Goal: Navigation & Orientation: Find specific page/section

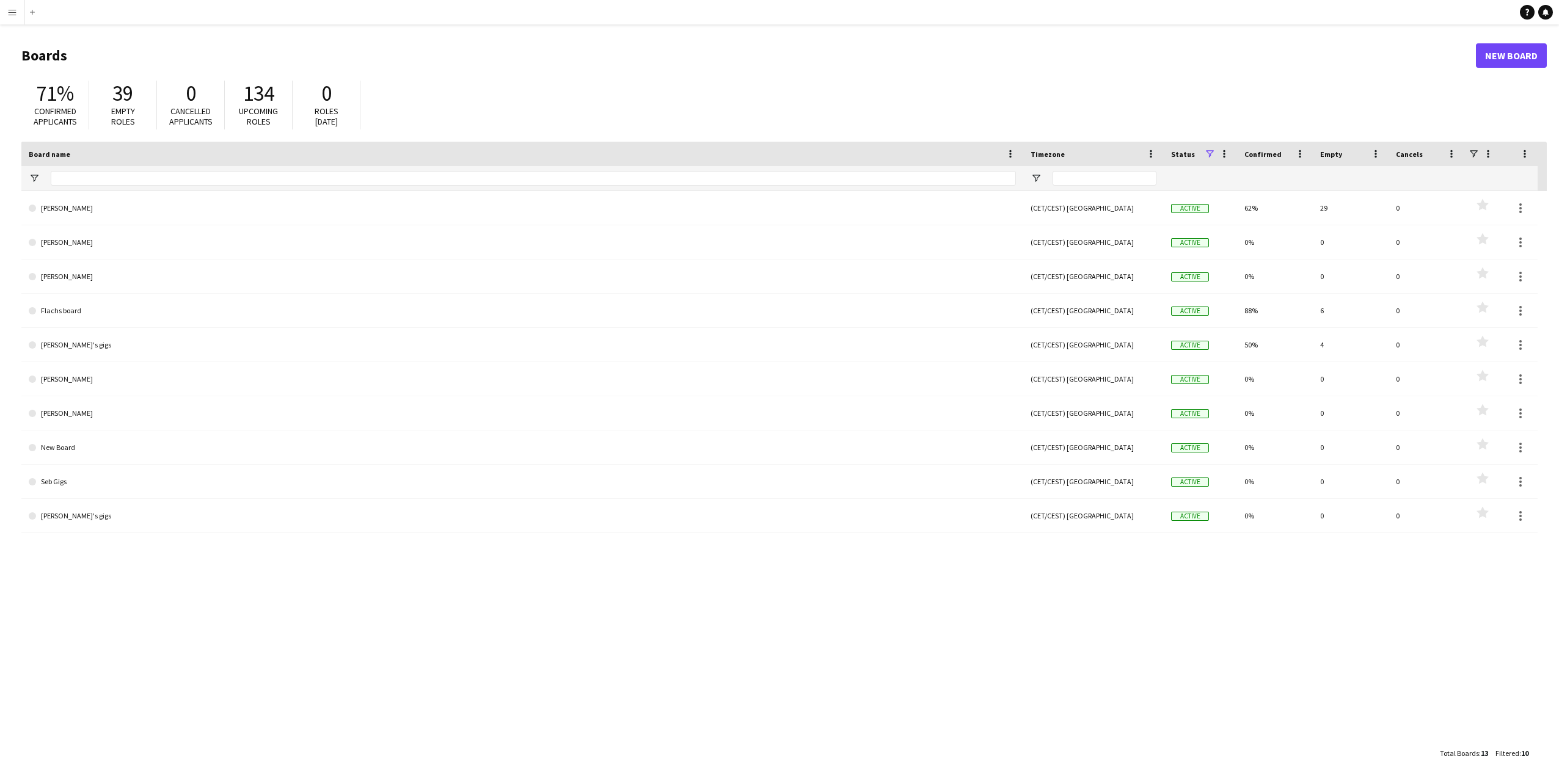
click at [16, 12] on app-icon "Menu" at bounding box center [12, 12] width 10 height 10
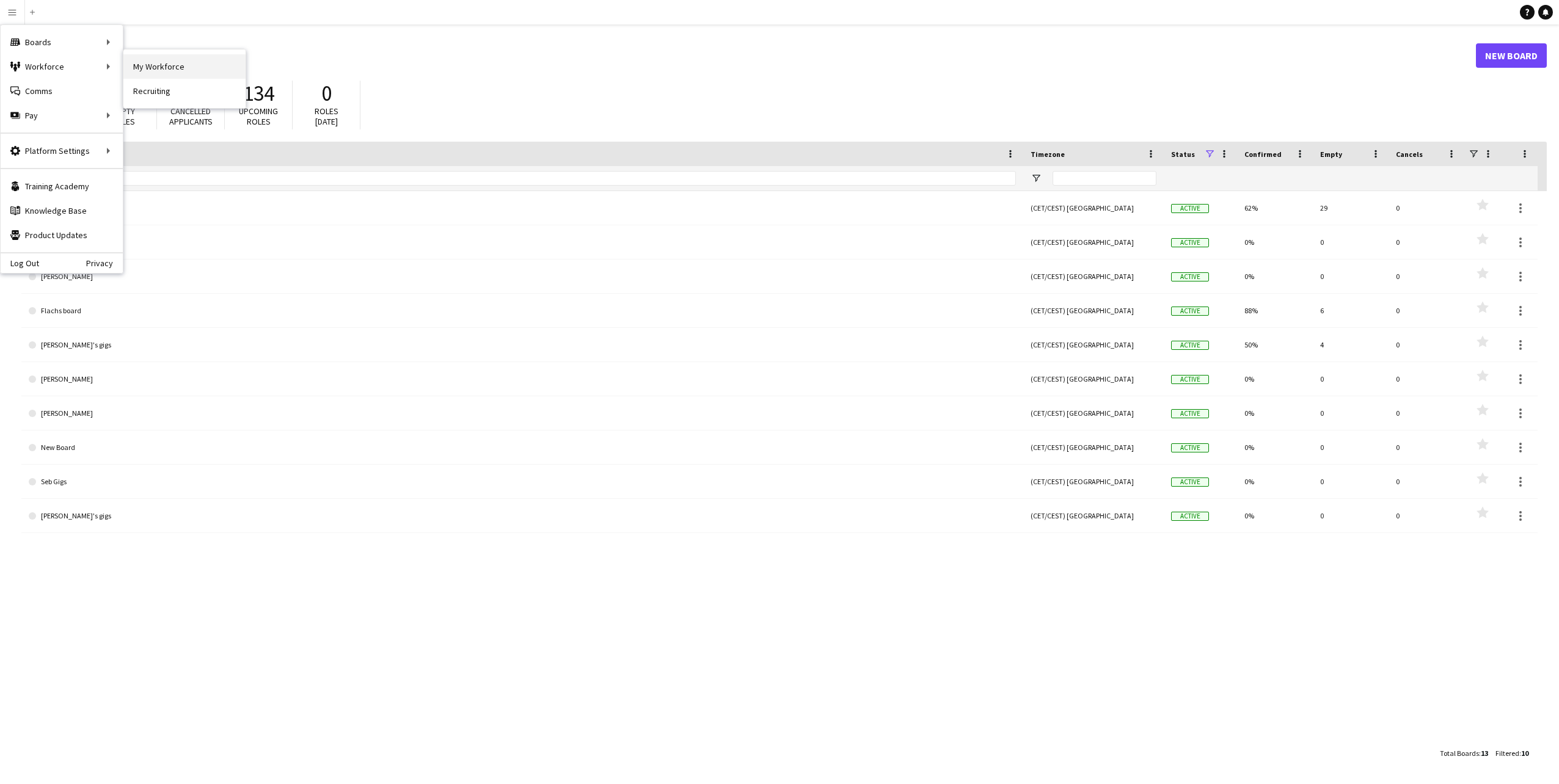
click at [149, 67] on link "My Workforce" at bounding box center [184, 67] width 123 height 25
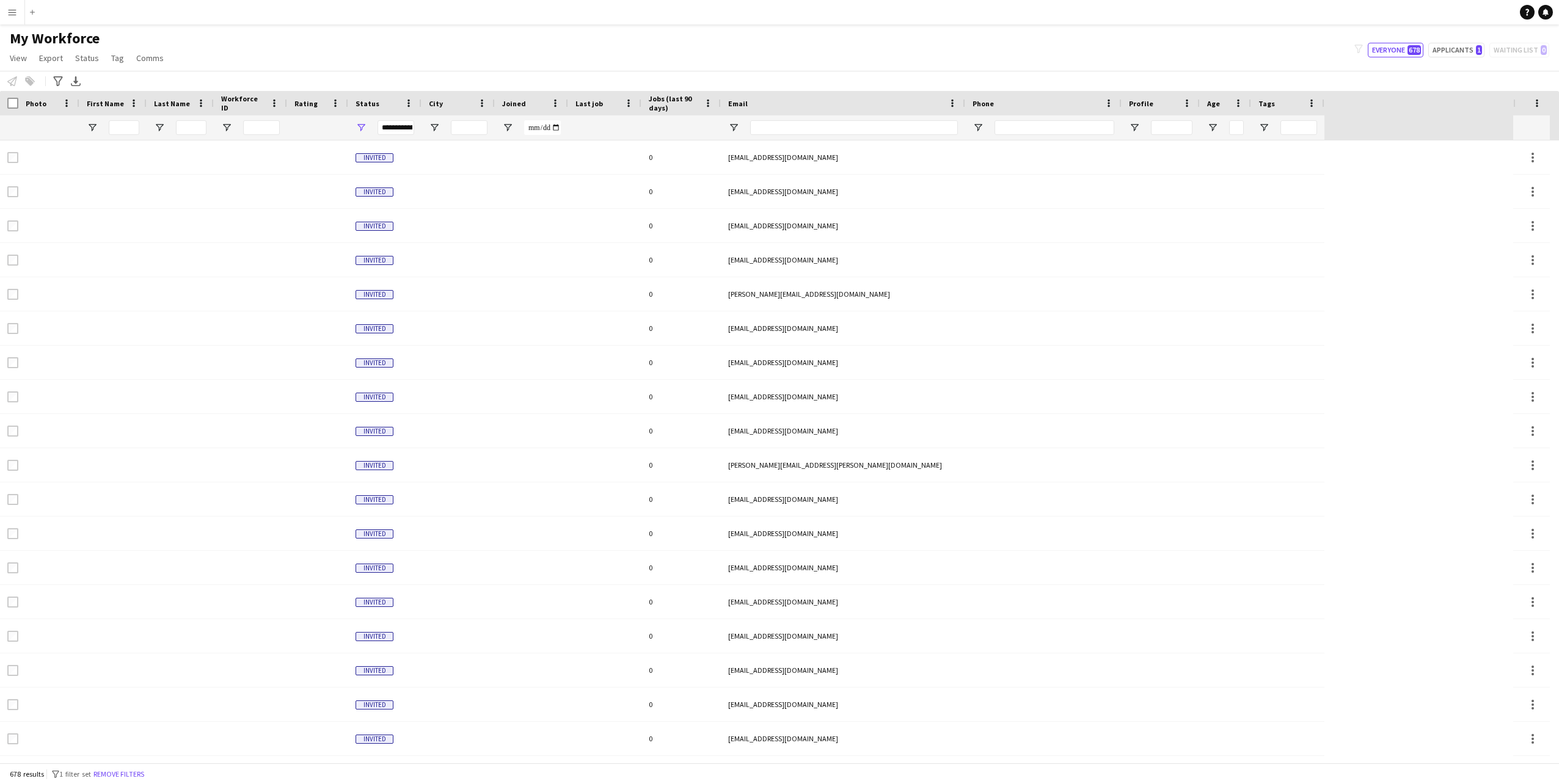
click at [10, 11] on app-icon "Menu" at bounding box center [12, 12] width 10 height 10
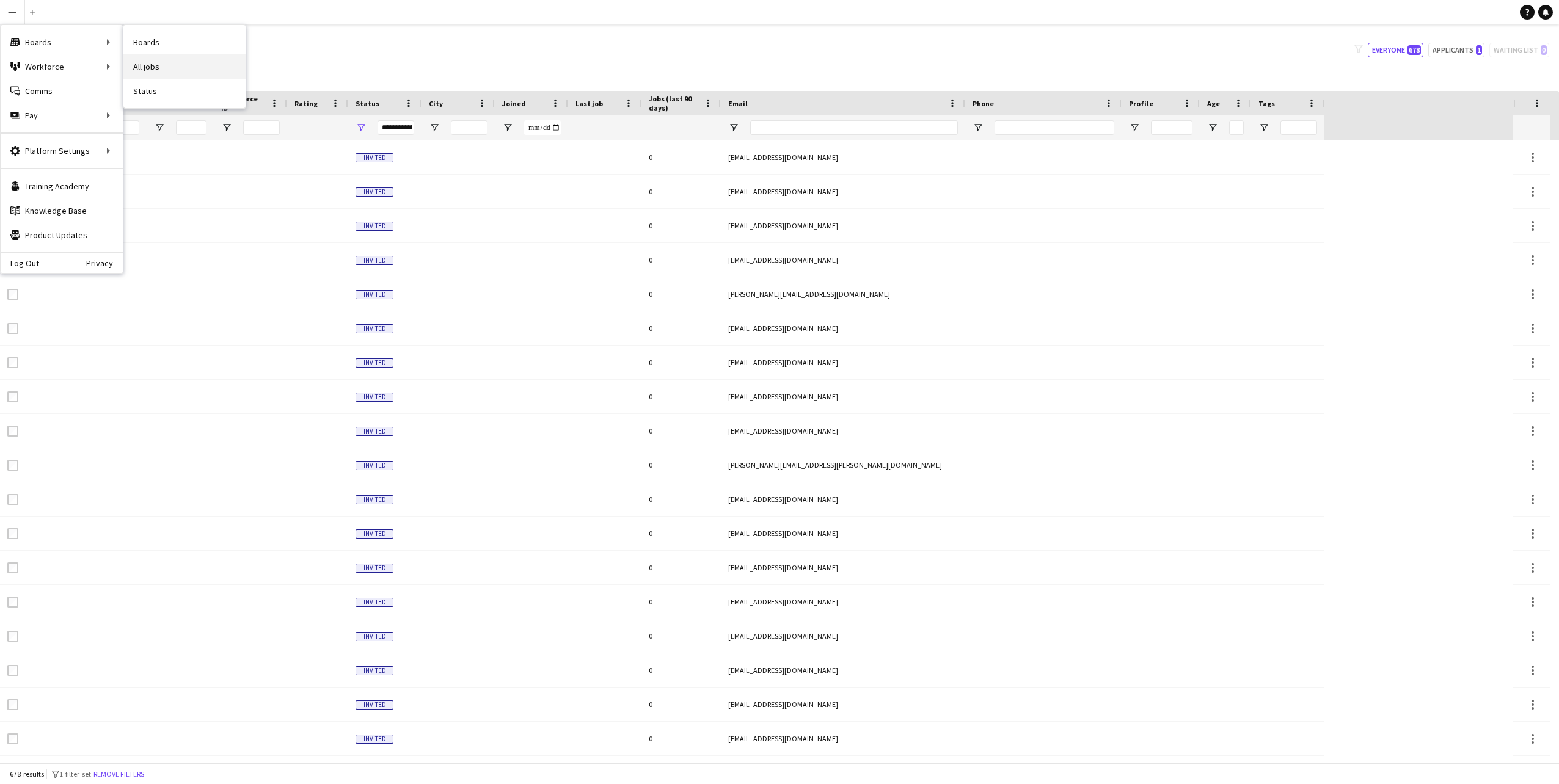
click at [165, 62] on link "All jobs" at bounding box center [184, 67] width 123 height 25
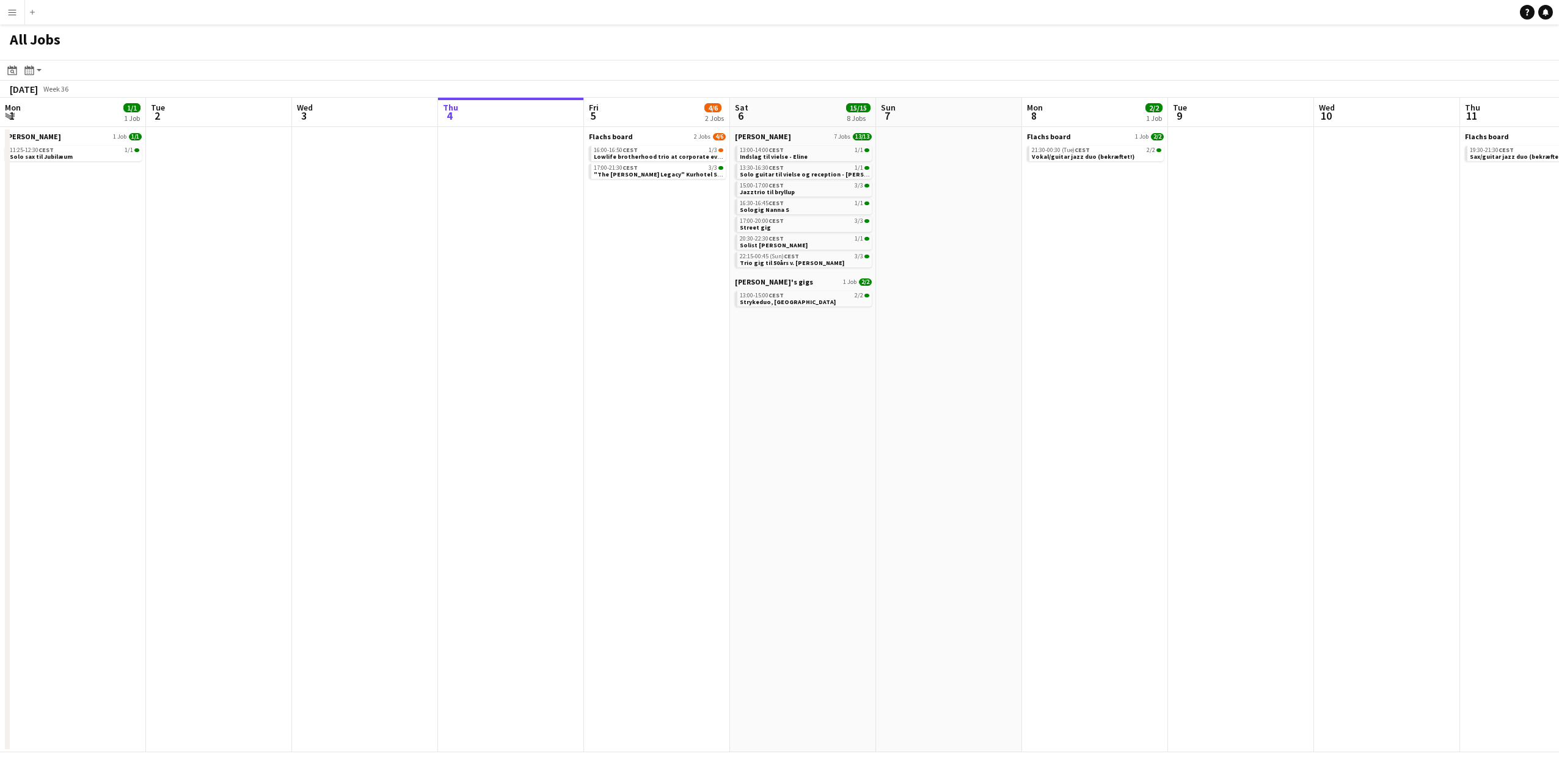
scroll to position [0, 292]
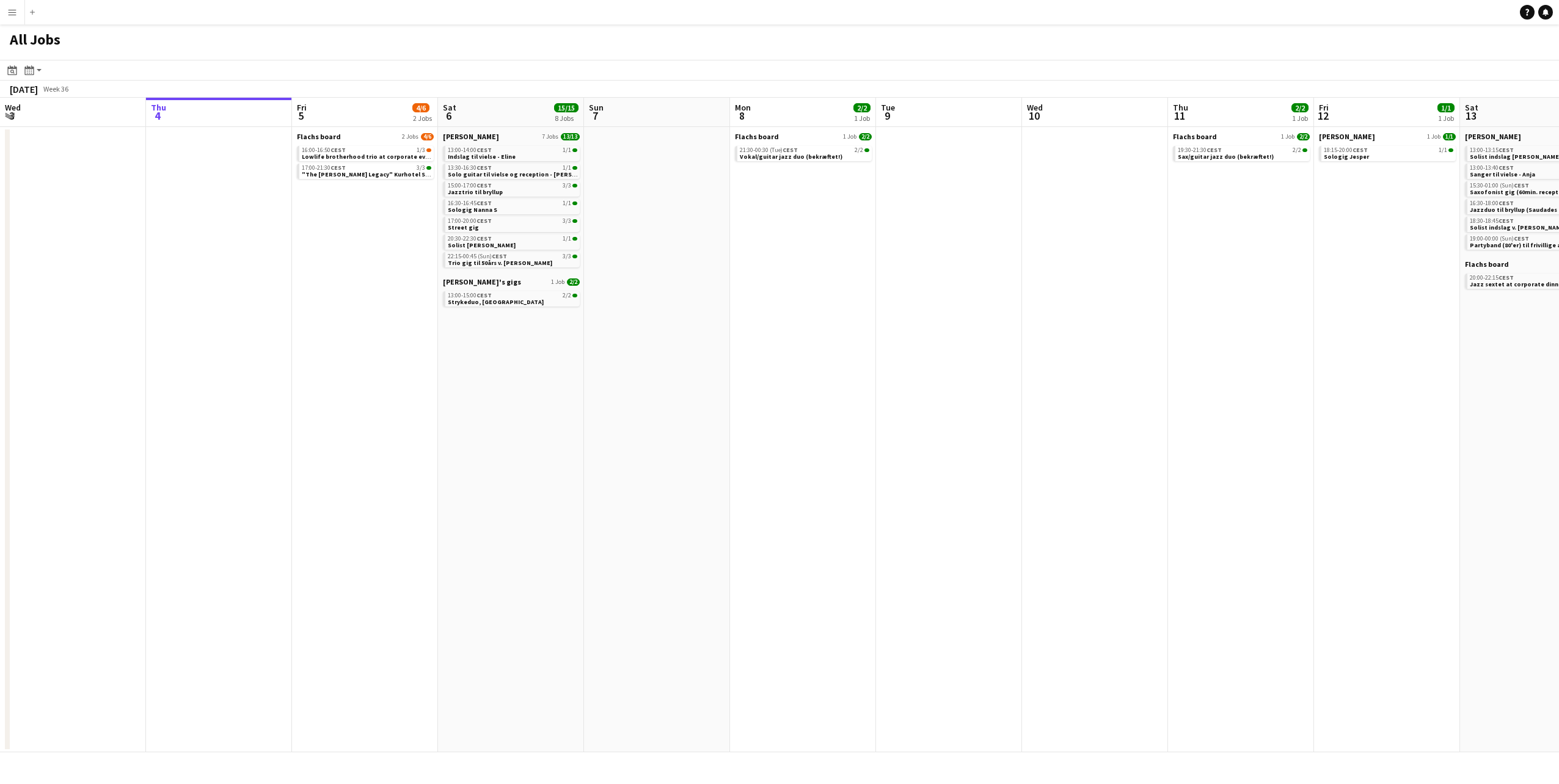
click at [10, 12] on app-icon "Menu" at bounding box center [12, 12] width 10 height 10
click at [167, 59] on link "My Workforce" at bounding box center [184, 67] width 123 height 25
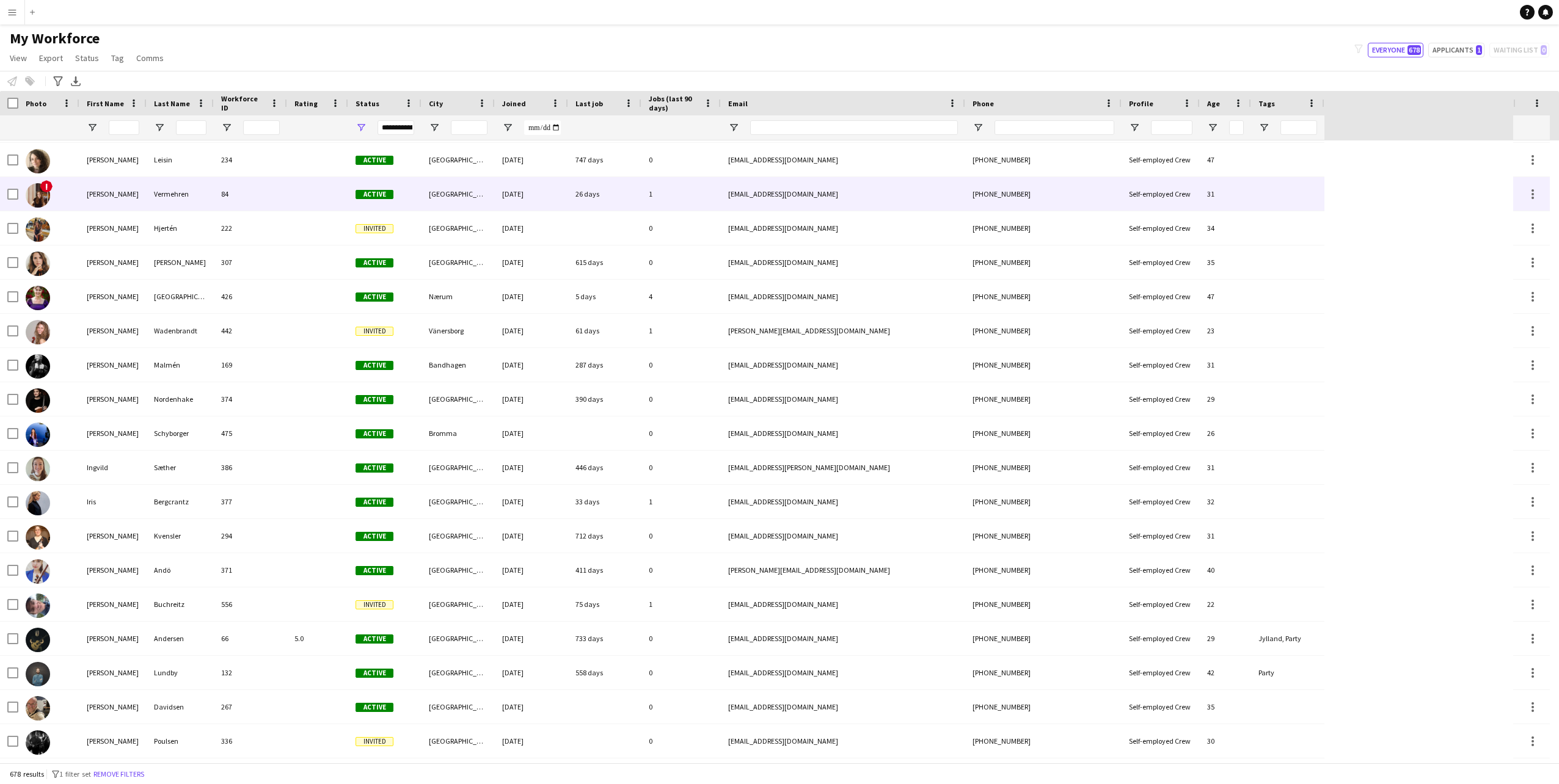
click at [46, 184] on span "!" at bounding box center [46, 186] width 12 height 12
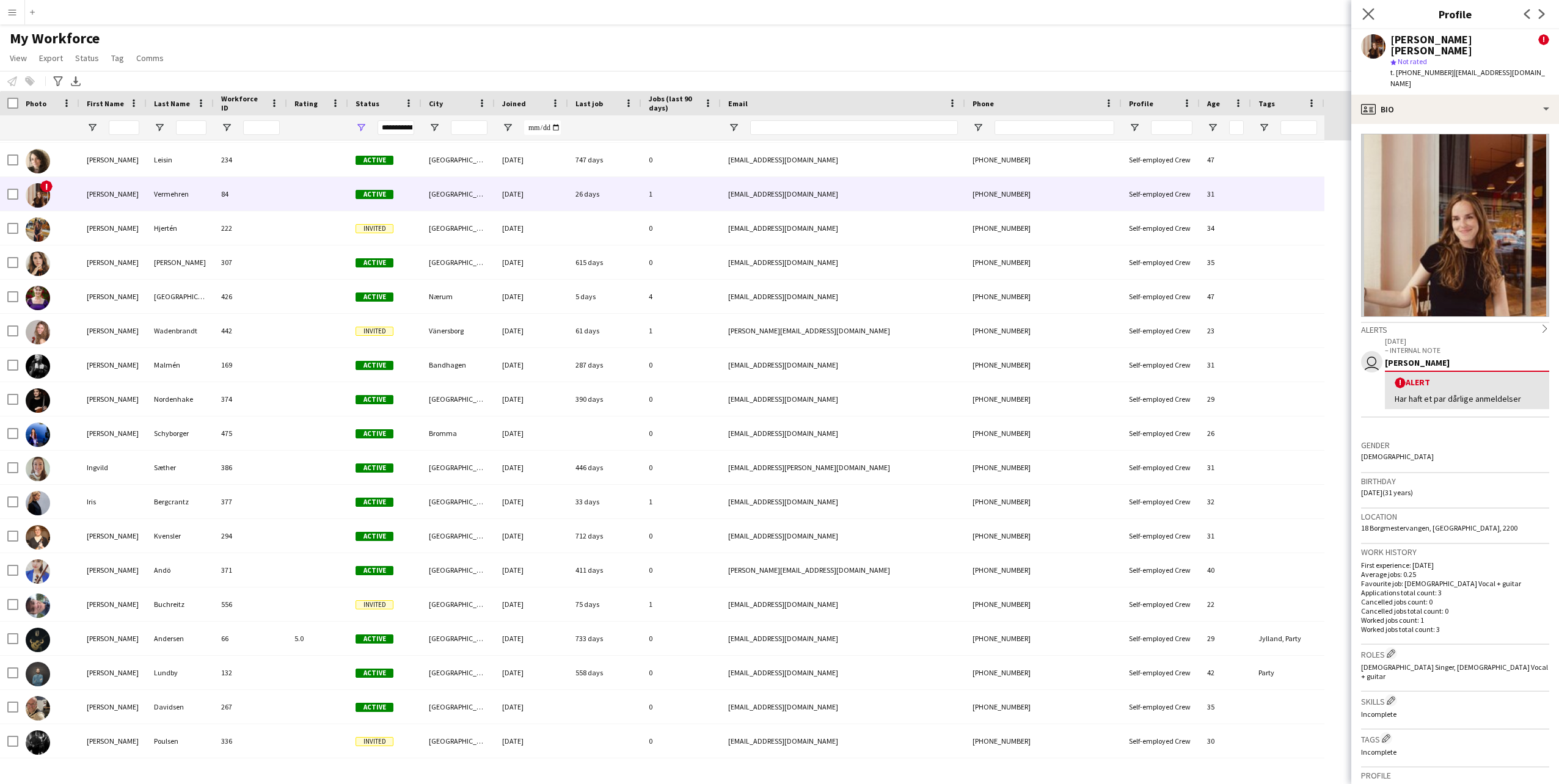
click at [1362, 15] on icon "Close pop-in" at bounding box center [1368, 13] width 11 height 11
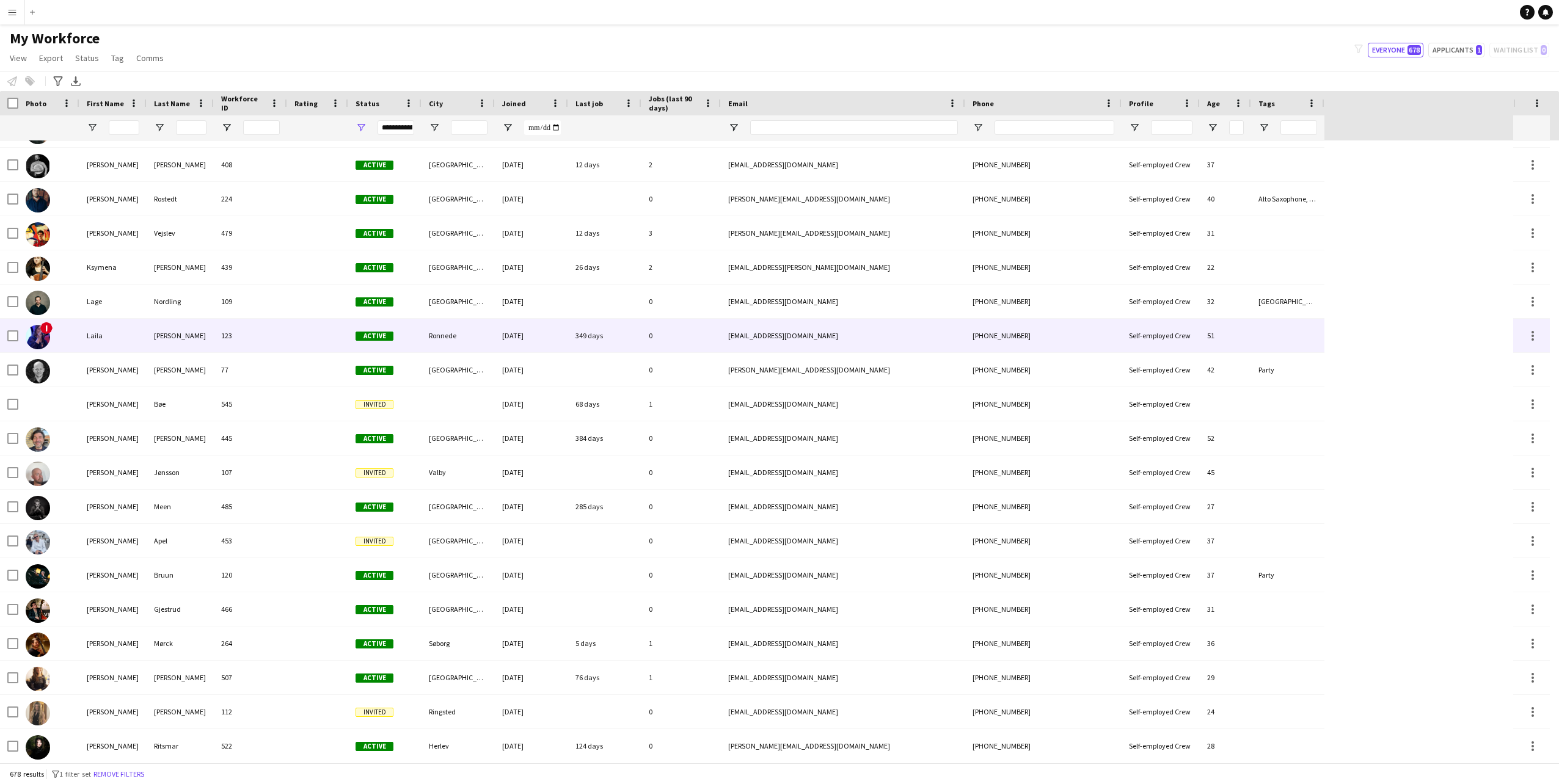
click at [37, 336] on img at bounding box center [38, 337] width 25 height 25
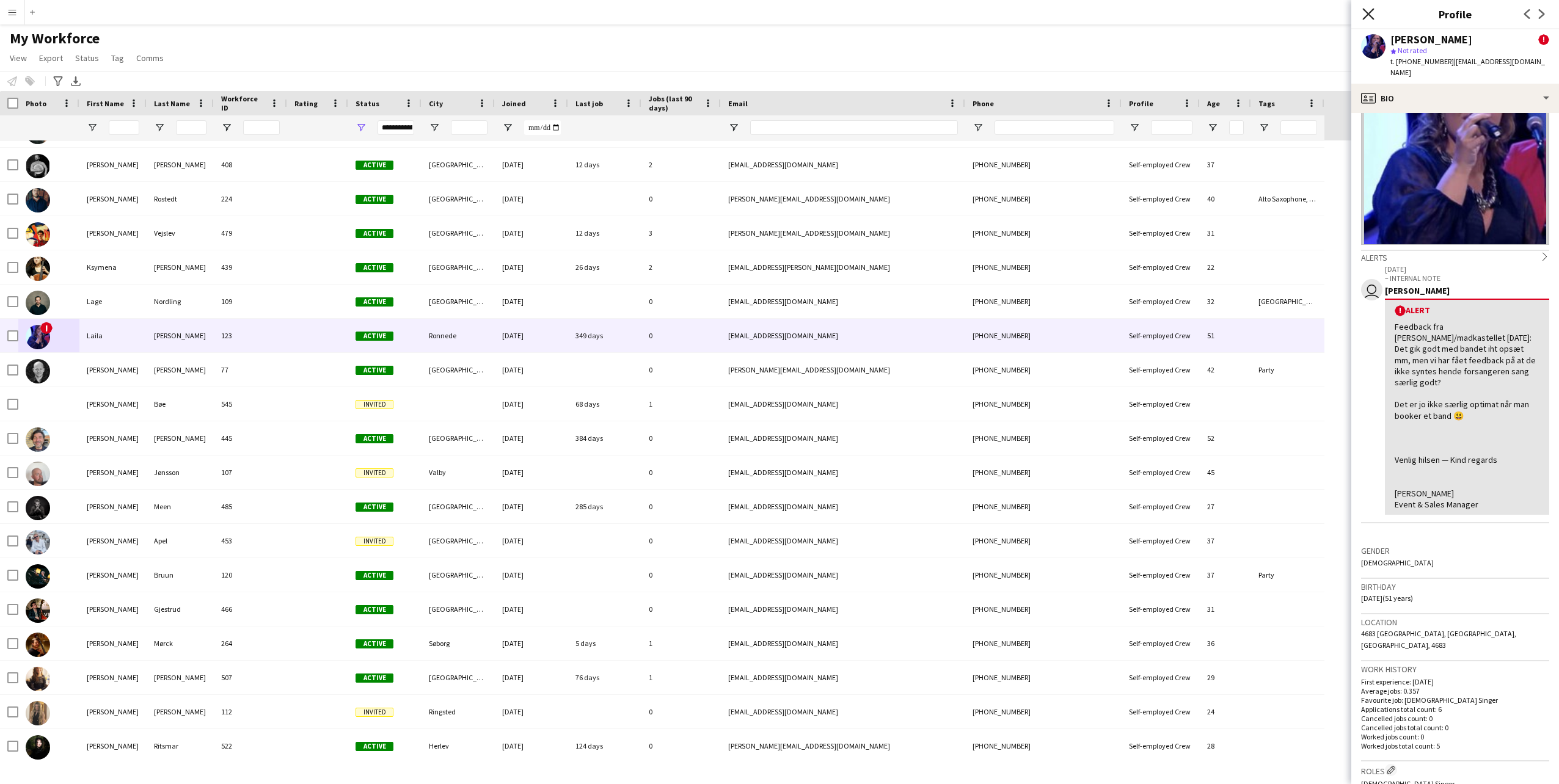
click at [1371, 10] on icon "Close pop-in" at bounding box center [1368, 13] width 11 height 11
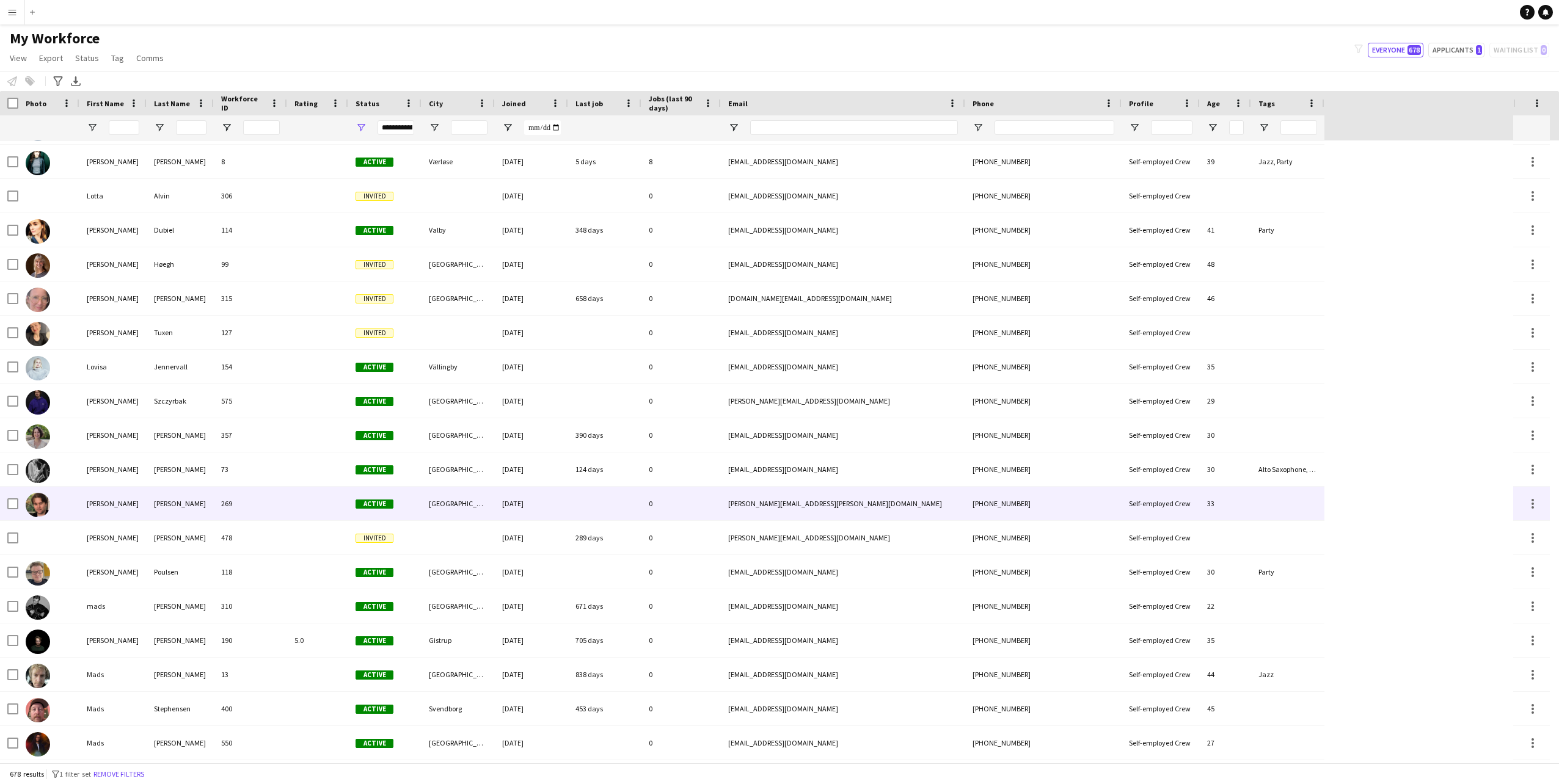
scroll to position [15696, 0]
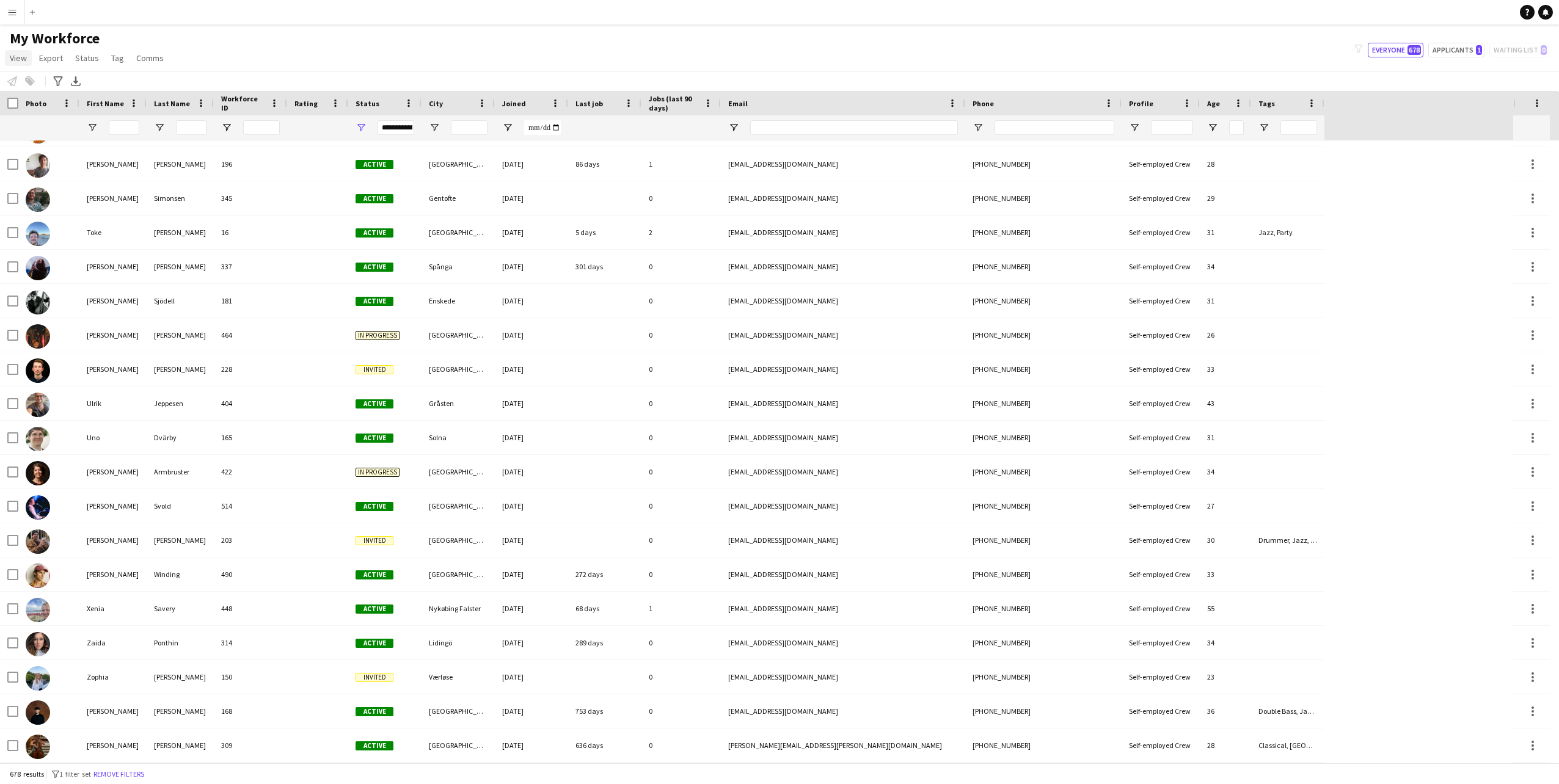
click at [26, 57] on span "View" at bounding box center [18, 58] width 17 height 11
click at [40, 57] on span "Export" at bounding box center [50, 58] width 24 height 11
click at [90, 51] on link "Status" at bounding box center [87, 58] width 33 height 16
click at [108, 52] on link "Tag" at bounding box center [118, 58] width 23 height 16
click at [156, 61] on span "Comms" at bounding box center [149, 58] width 28 height 11
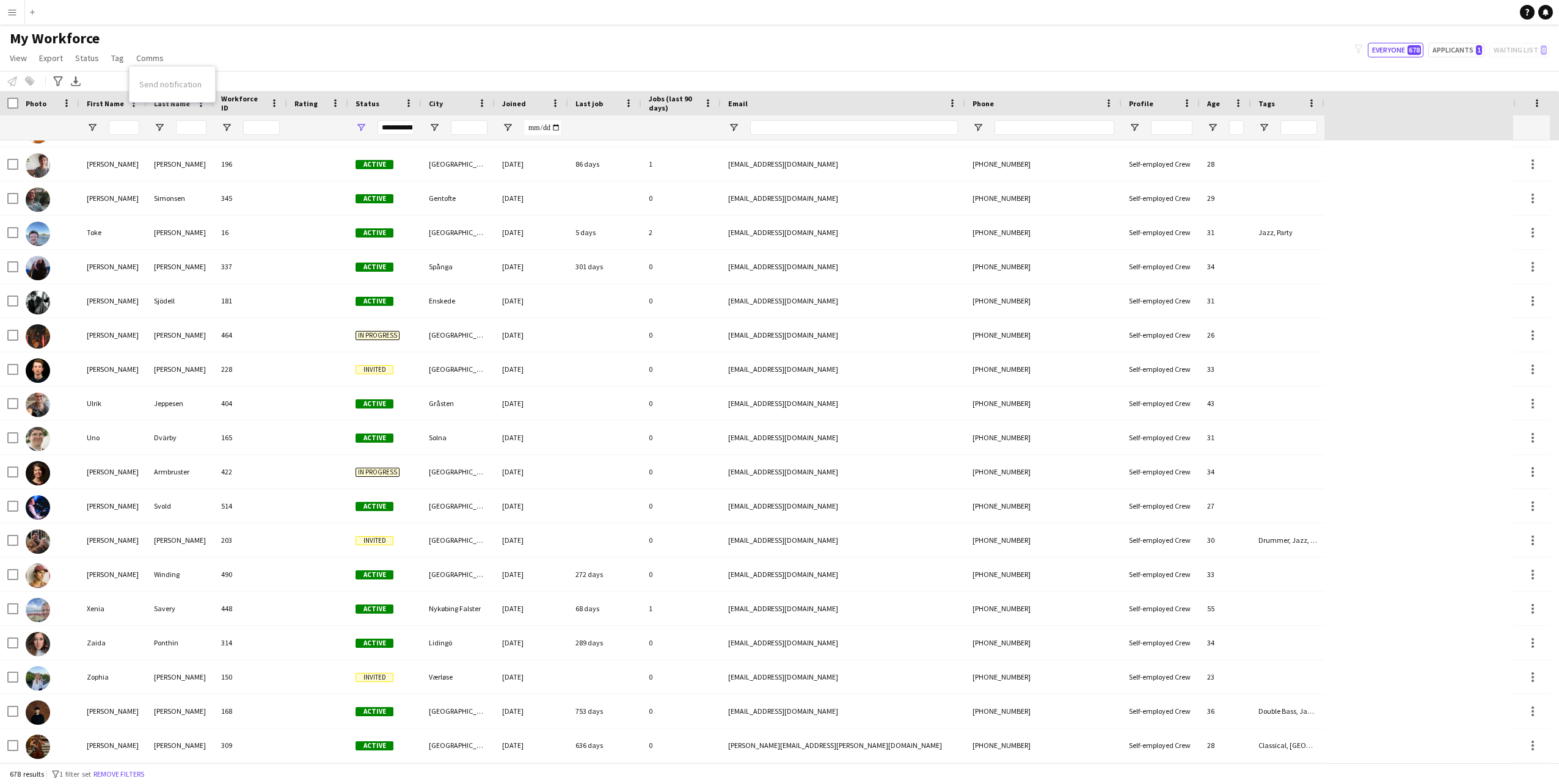
click at [242, 52] on div "My Workforce View Views Default view New view Update view Delete view Edit name…" at bounding box center [780, 50] width 1559 height 42
click at [8, 6] on button "Menu" at bounding box center [12, 12] width 25 height 25
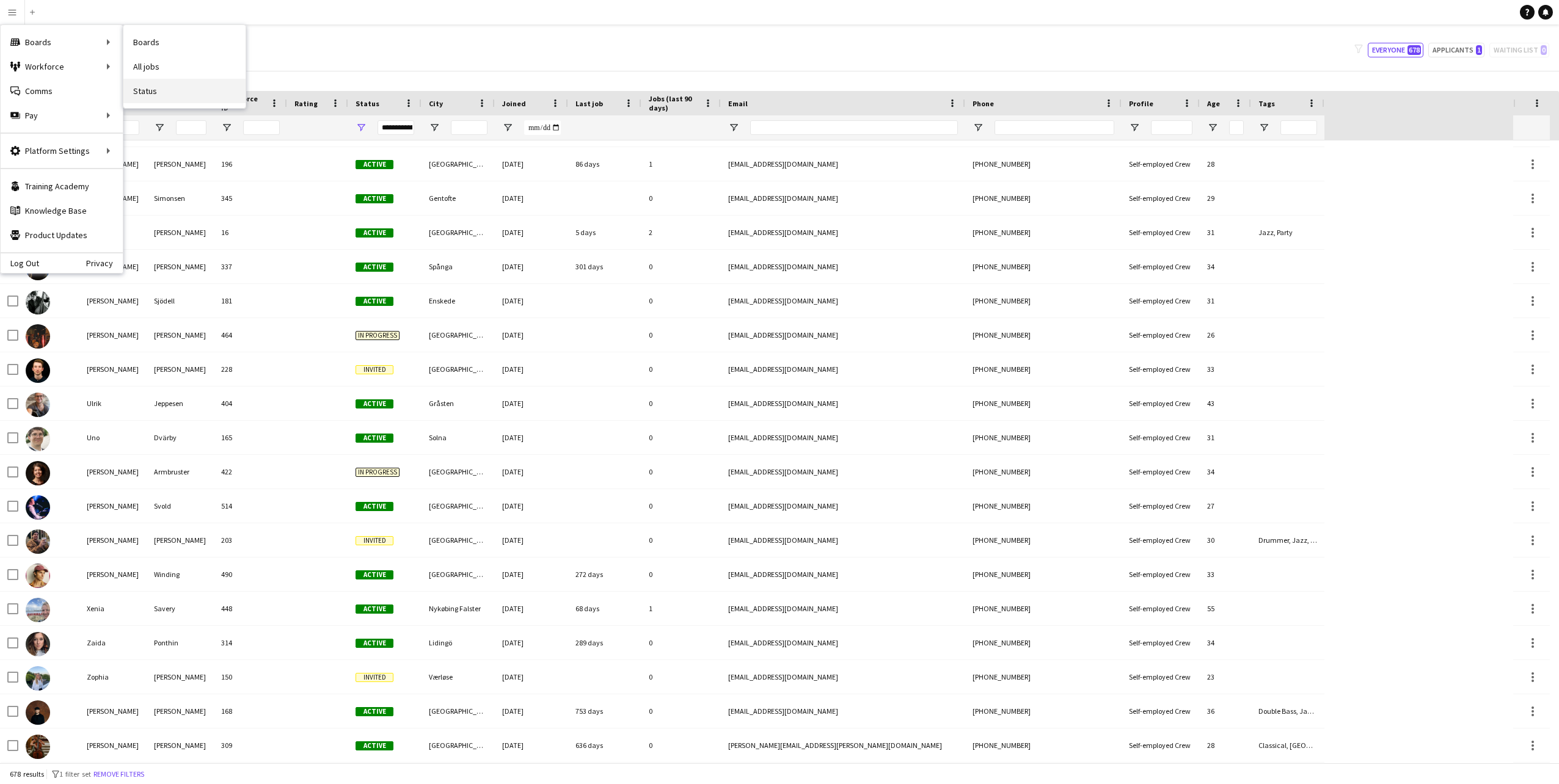
click at [191, 82] on link "Status" at bounding box center [184, 91] width 123 height 25
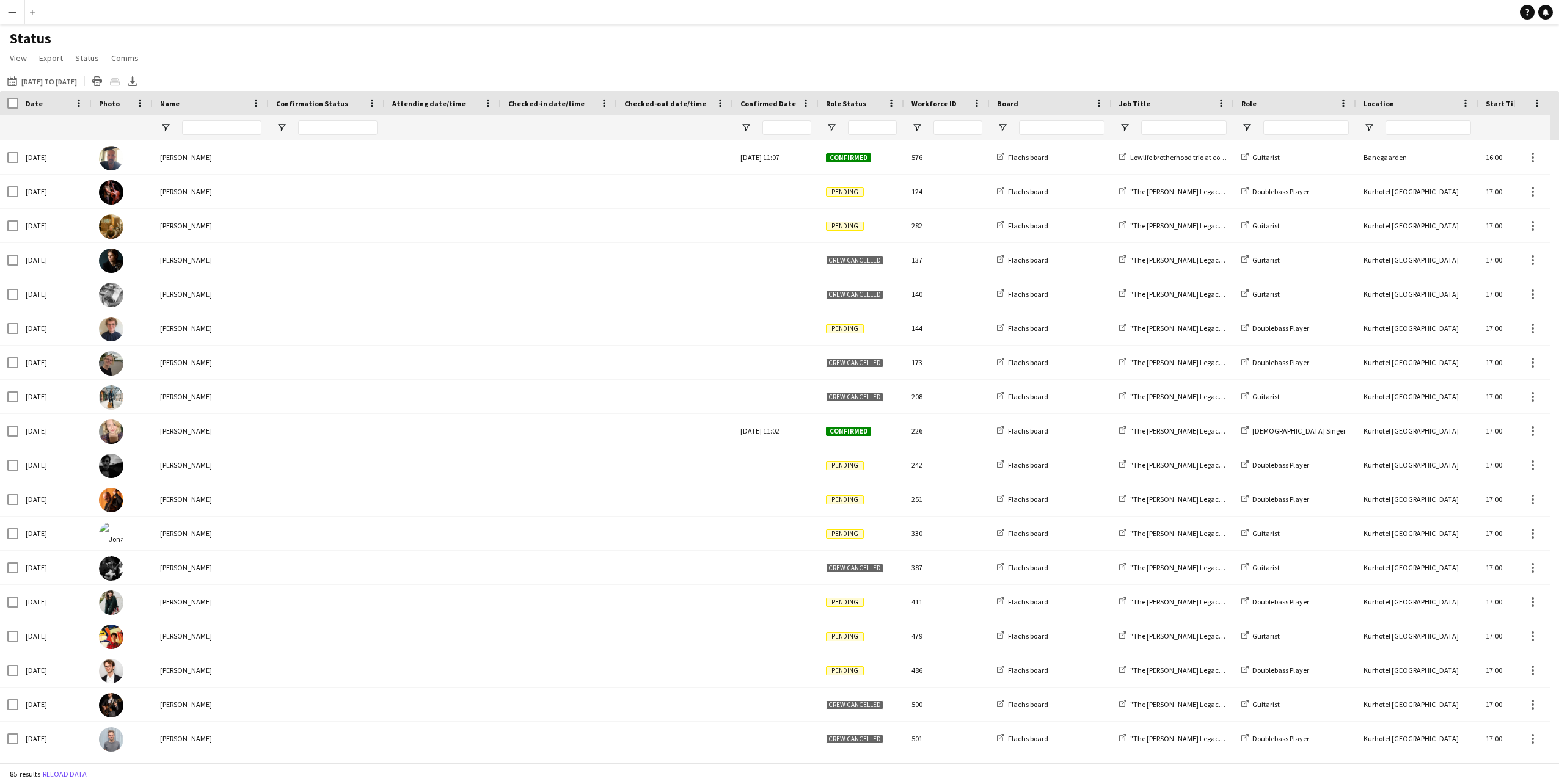
click at [16, 18] on button "Menu" at bounding box center [12, 12] width 25 height 25
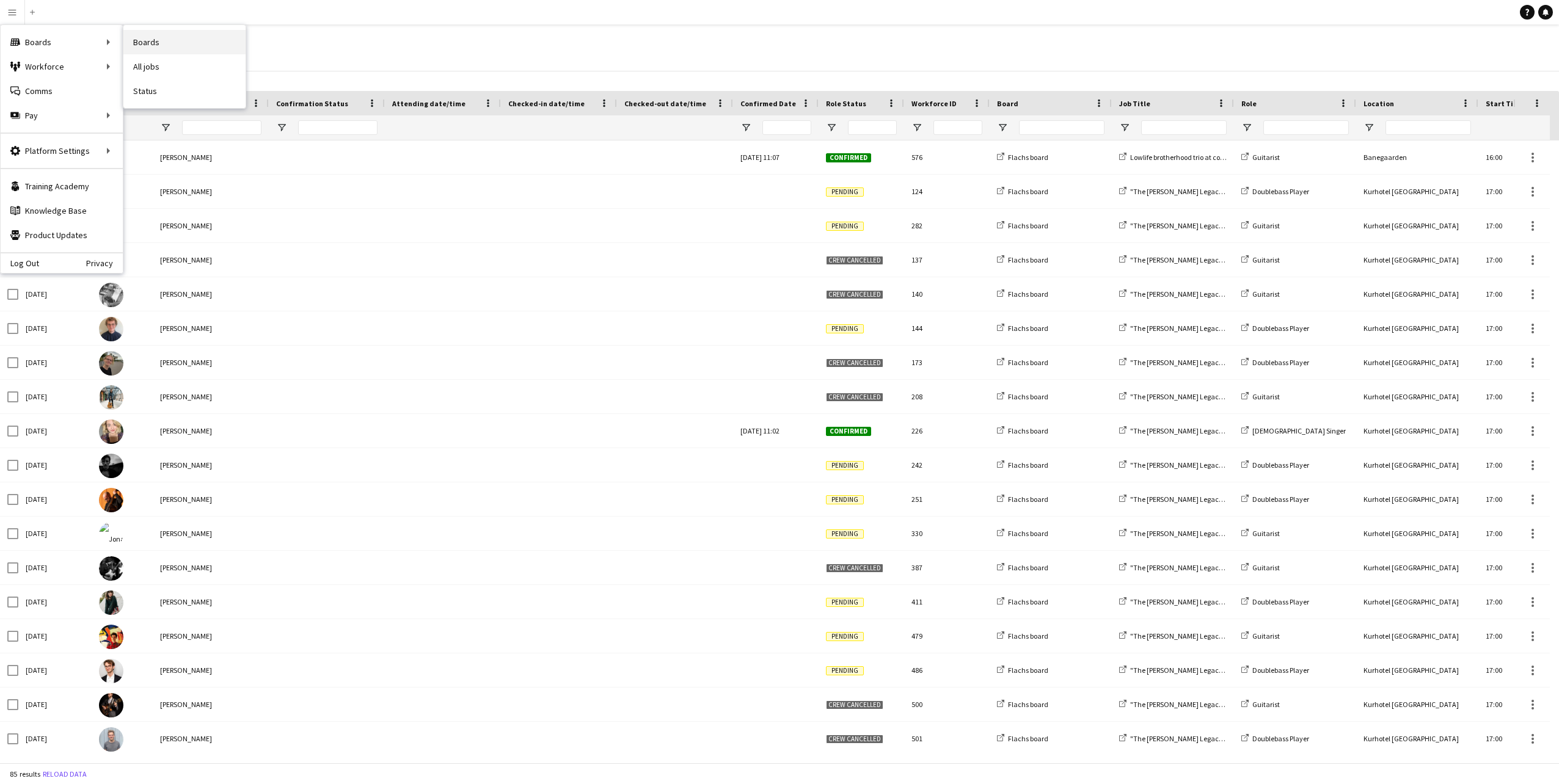
click at [183, 38] on link "Boards" at bounding box center [184, 42] width 123 height 25
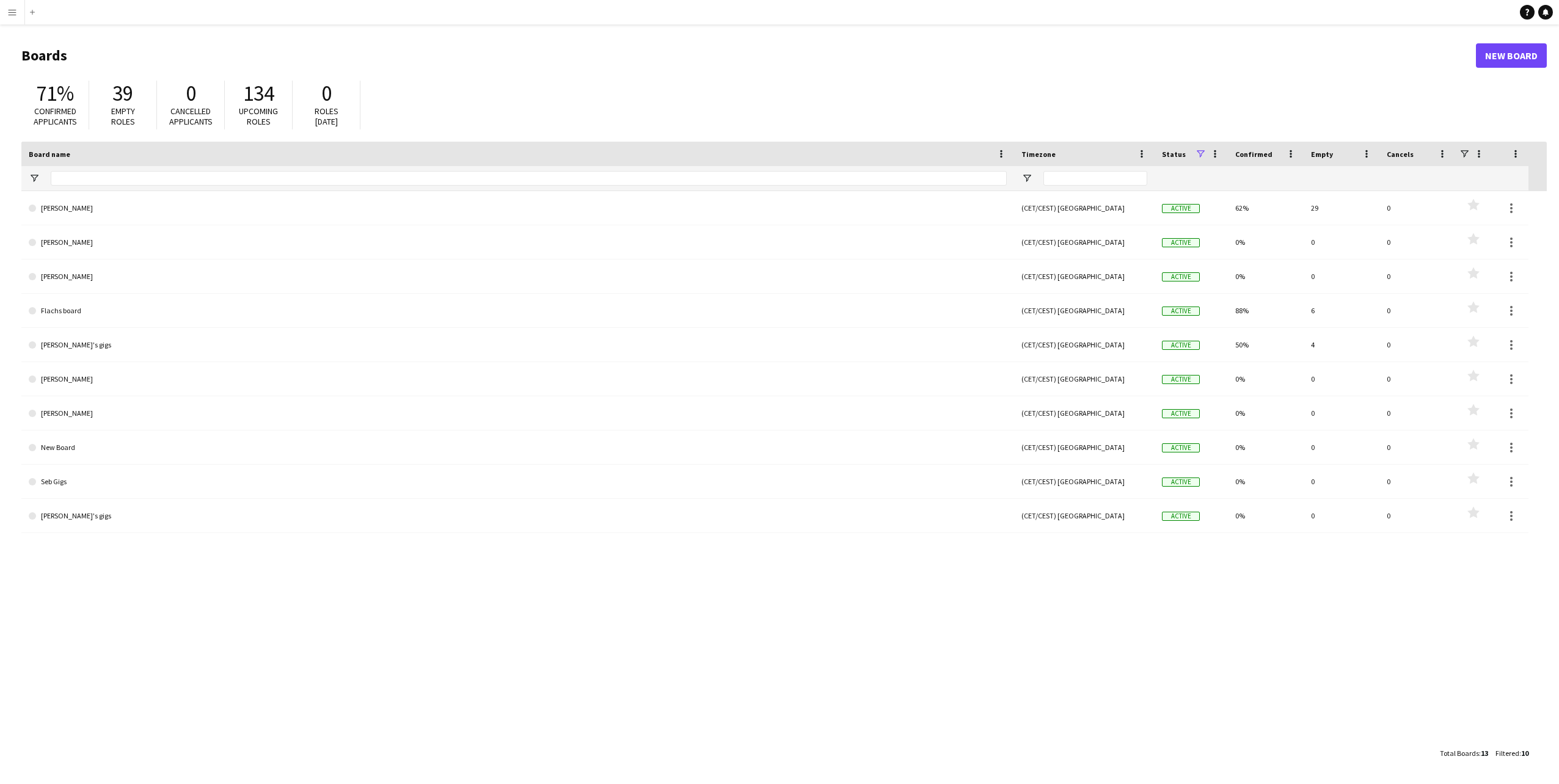
click at [121, 89] on span "39" at bounding box center [123, 93] width 21 height 27
click at [29, 175] on span "Open Filter Menu" at bounding box center [34, 179] width 11 height 11
click at [157, 140] on div "71% Confirmed applicants 39 Empty roles 0 Cancelled applicants 134 Upcoming rol…" at bounding box center [783, 107] width 1526 height 67
click at [254, 101] on span "134" at bounding box center [259, 93] width 31 height 27
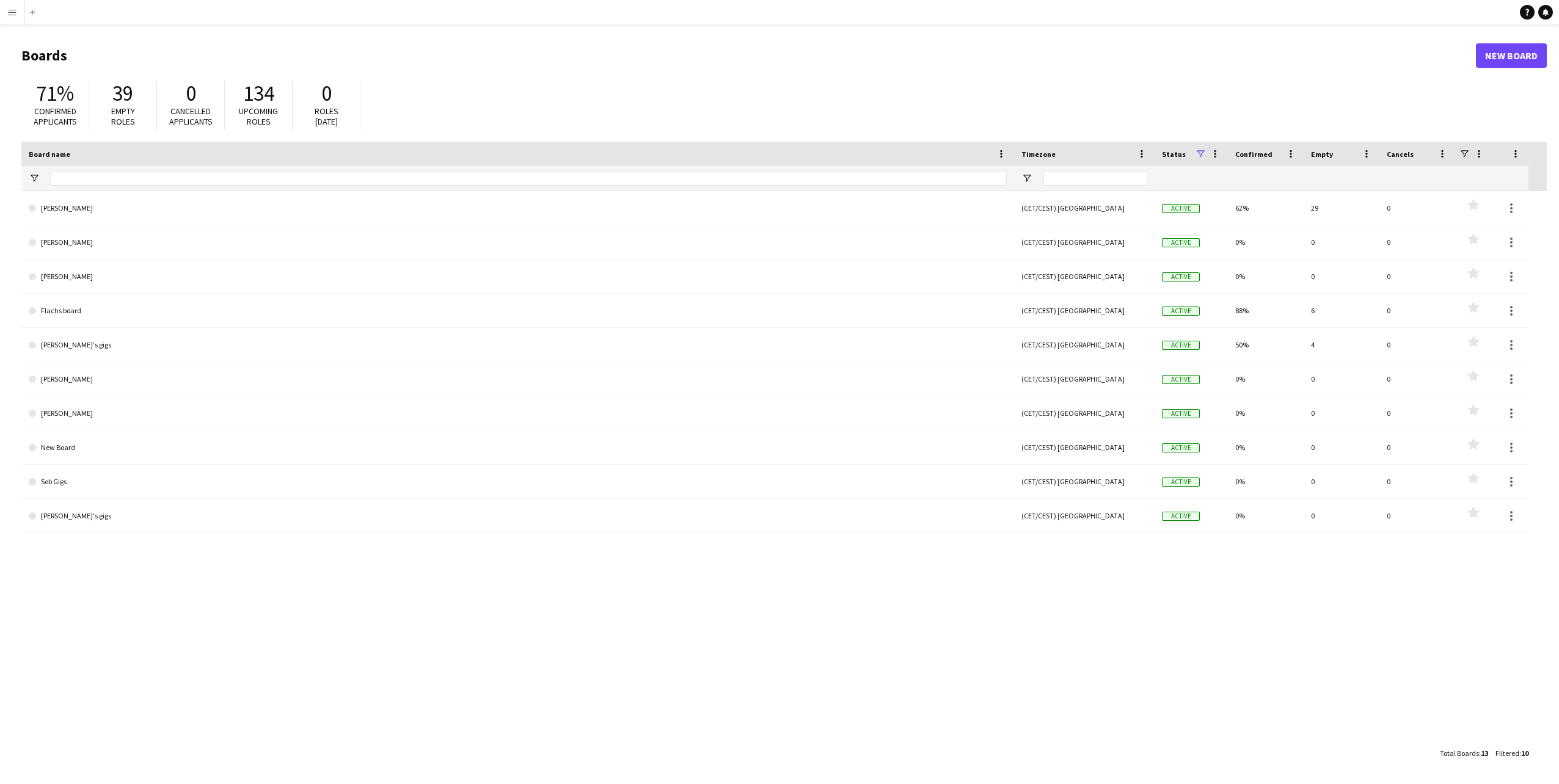
click at [202, 100] on div "0" at bounding box center [190, 93] width 43 height 26
click at [137, 106] on div "Empty roles" at bounding box center [123, 117] width 43 height 21
click at [8, 18] on button "Menu" at bounding box center [12, 12] width 25 height 25
click at [165, 81] on link "Status" at bounding box center [184, 91] width 123 height 25
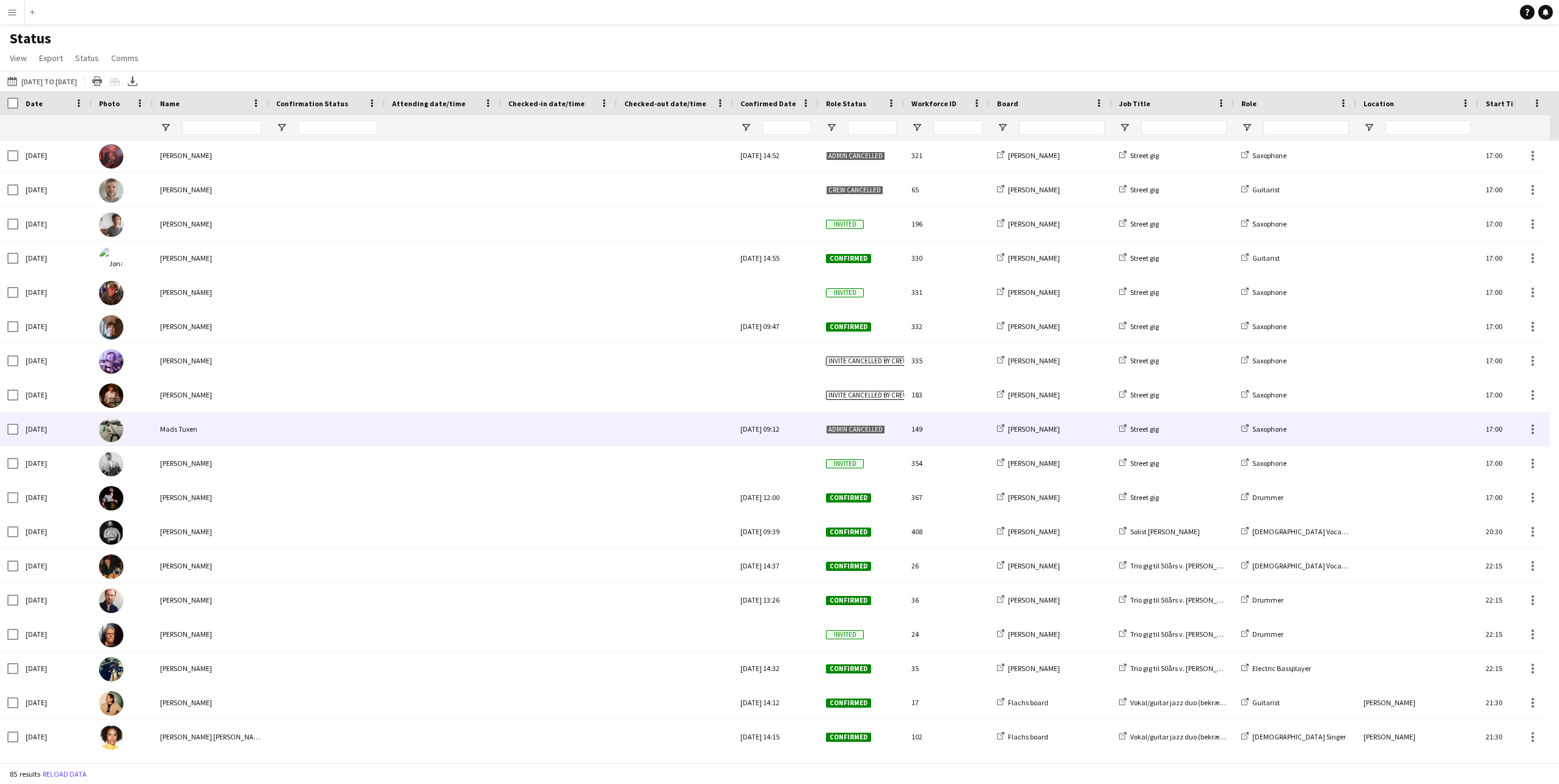
scroll to position [2294, 0]
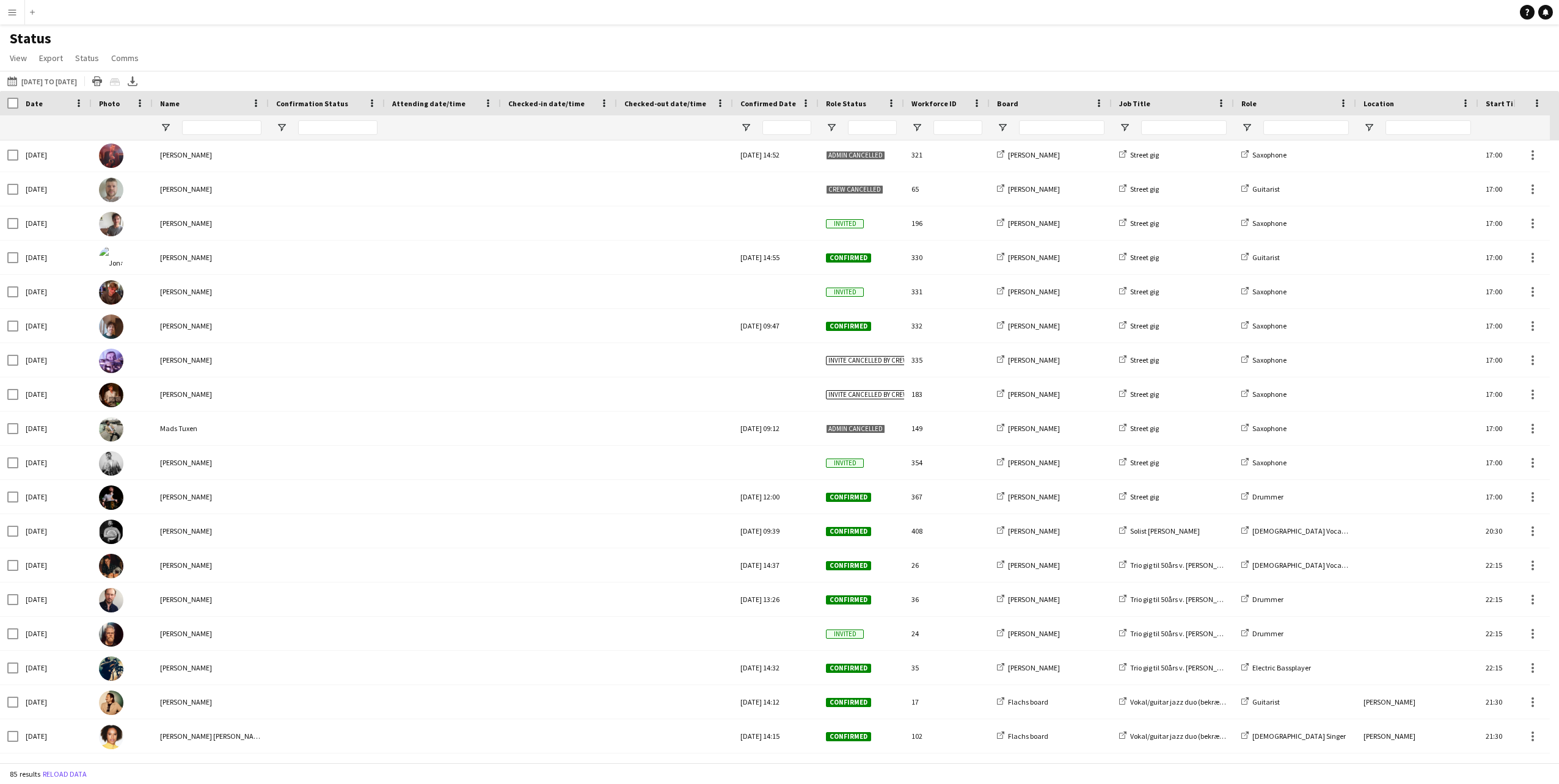
click at [11, 11] on app-icon "Menu" at bounding box center [12, 12] width 10 height 10
click at [164, 117] on link "Approvals" at bounding box center [184, 116] width 123 height 25
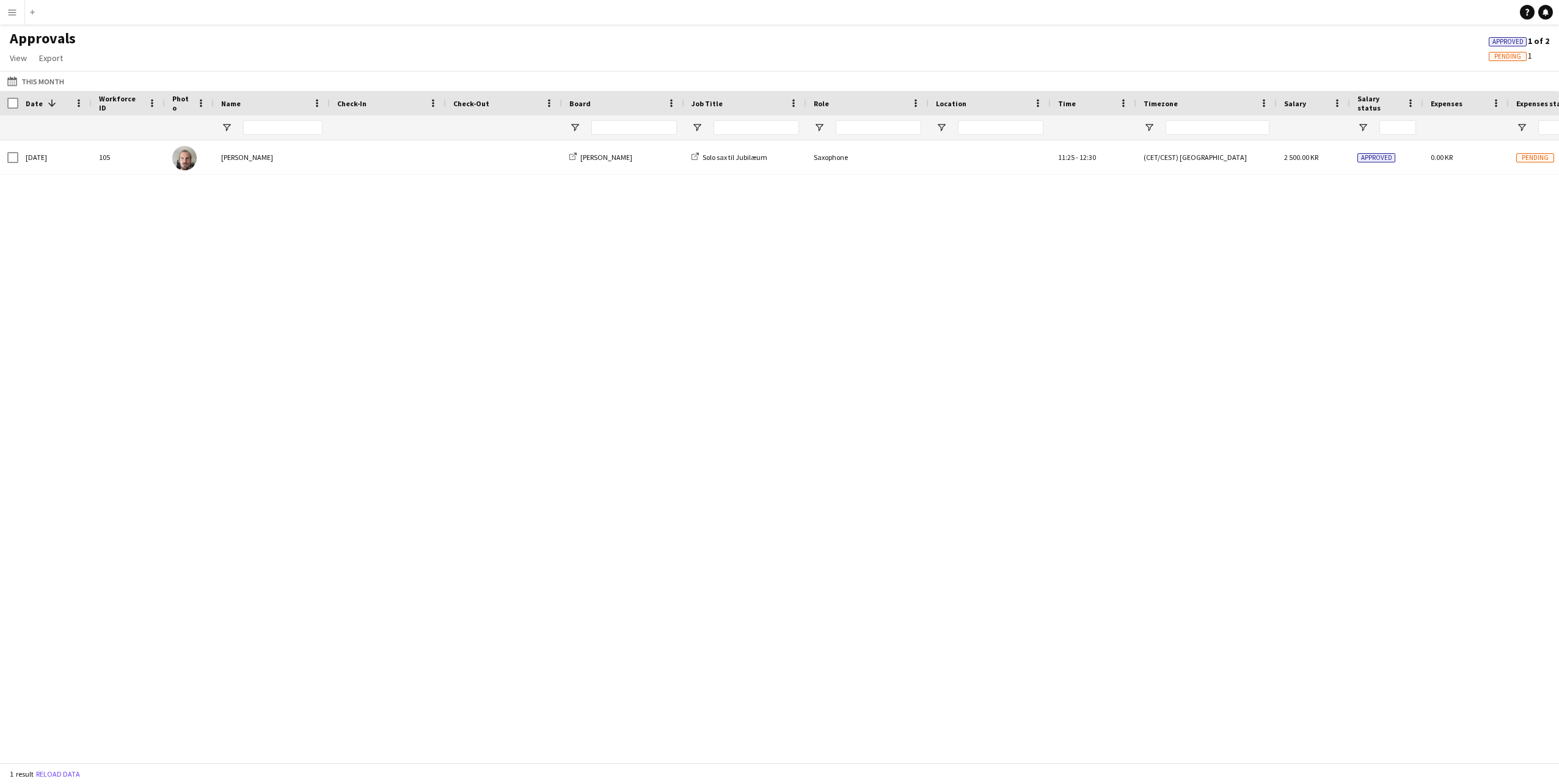
click at [12, 16] on app-icon "Menu" at bounding box center [12, 12] width 10 height 10
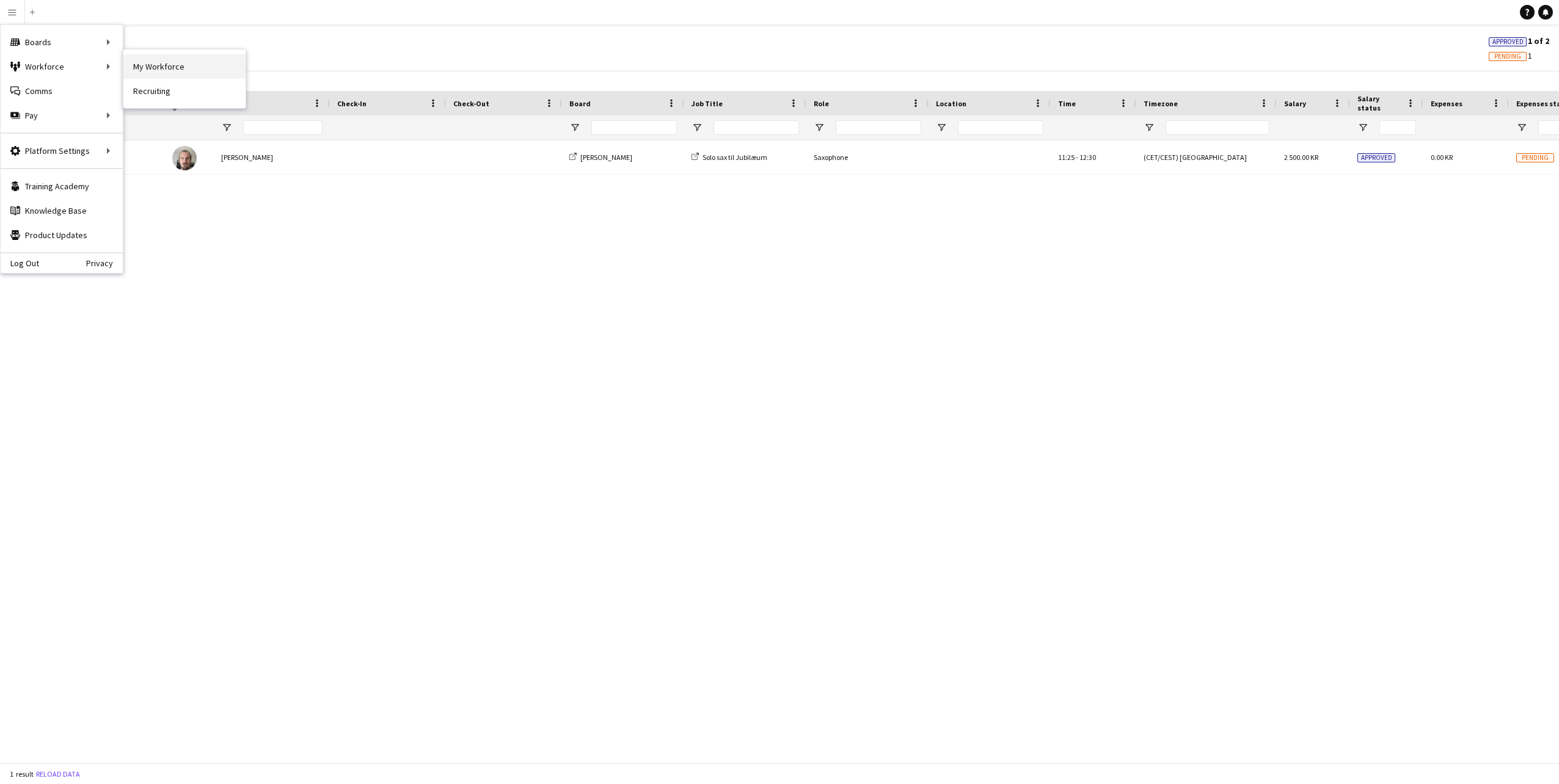
click at [172, 73] on link "My Workforce" at bounding box center [184, 67] width 123 height 25
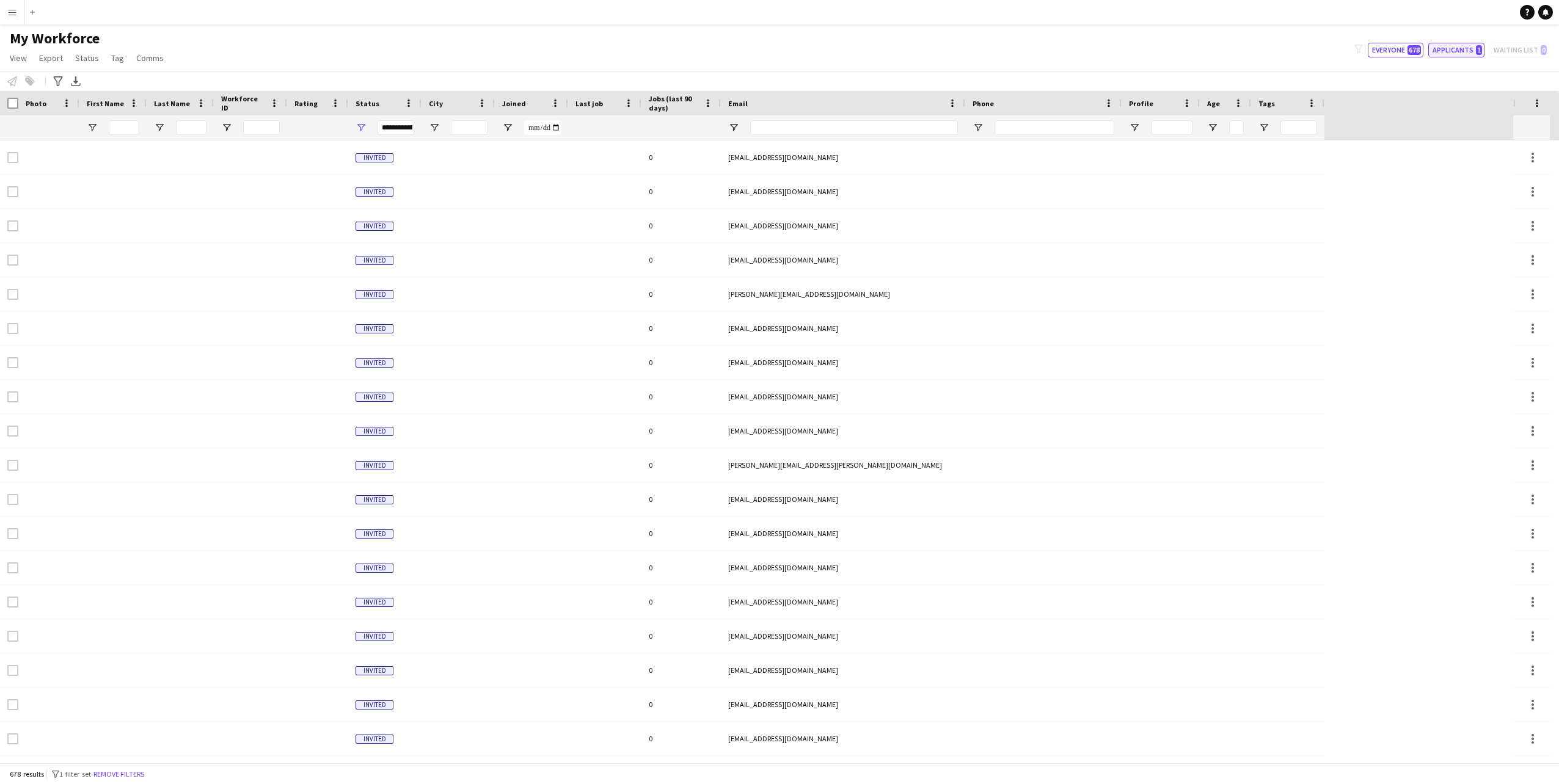
click at [1463, 50] on button "Applicants 1" at bounding box center [1456, 49] width 56 height 14
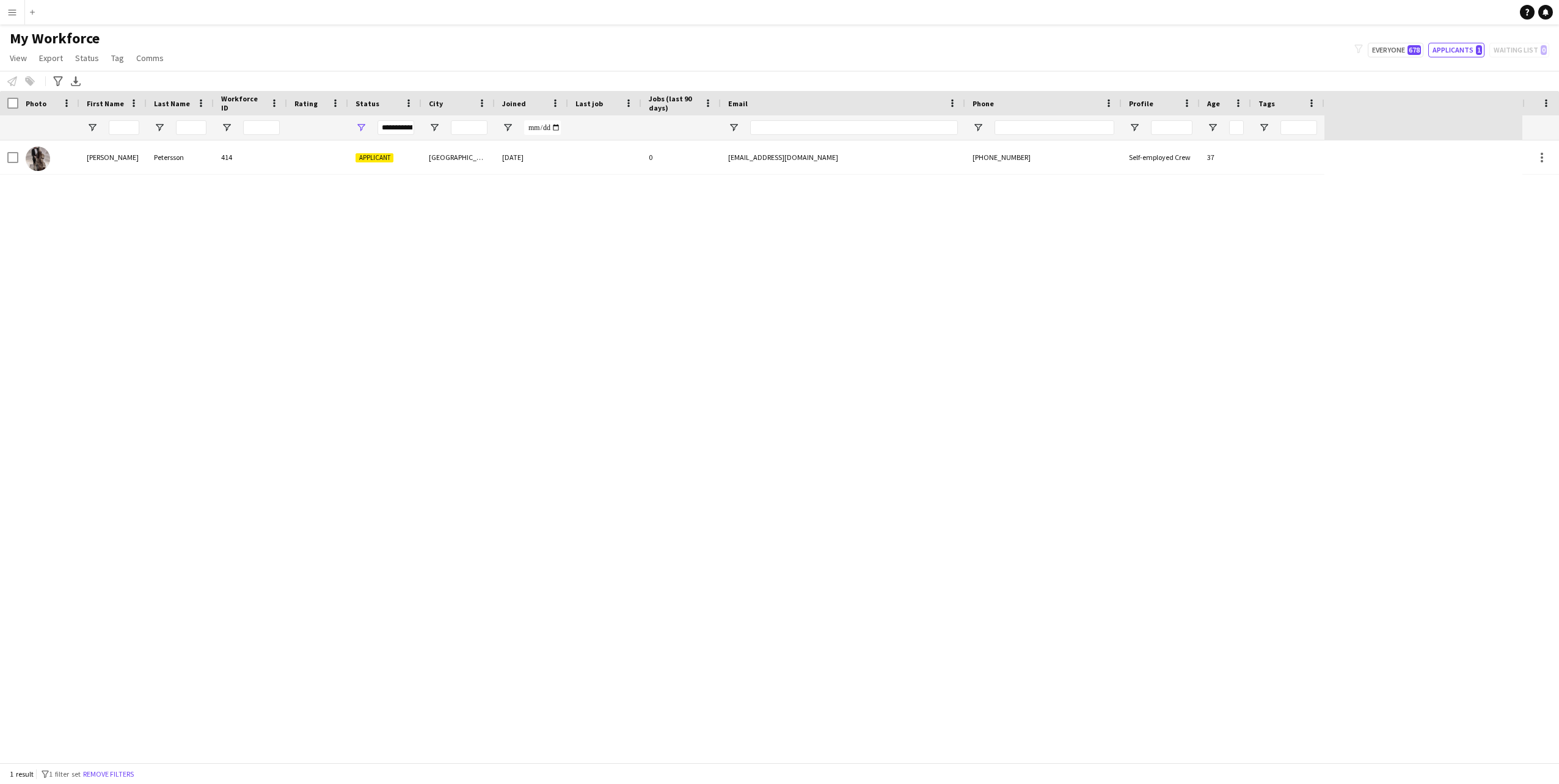
click at [1528, 52] on div "filter-1 Everyone 678 Applicants 1 Waiting list 0" at bounding box center [1453, 49] width 215 height 14
click at [1391, 56] on button "Everyone 678" at bounding box center [1395, 49] width 55 height 14
type input "**********"
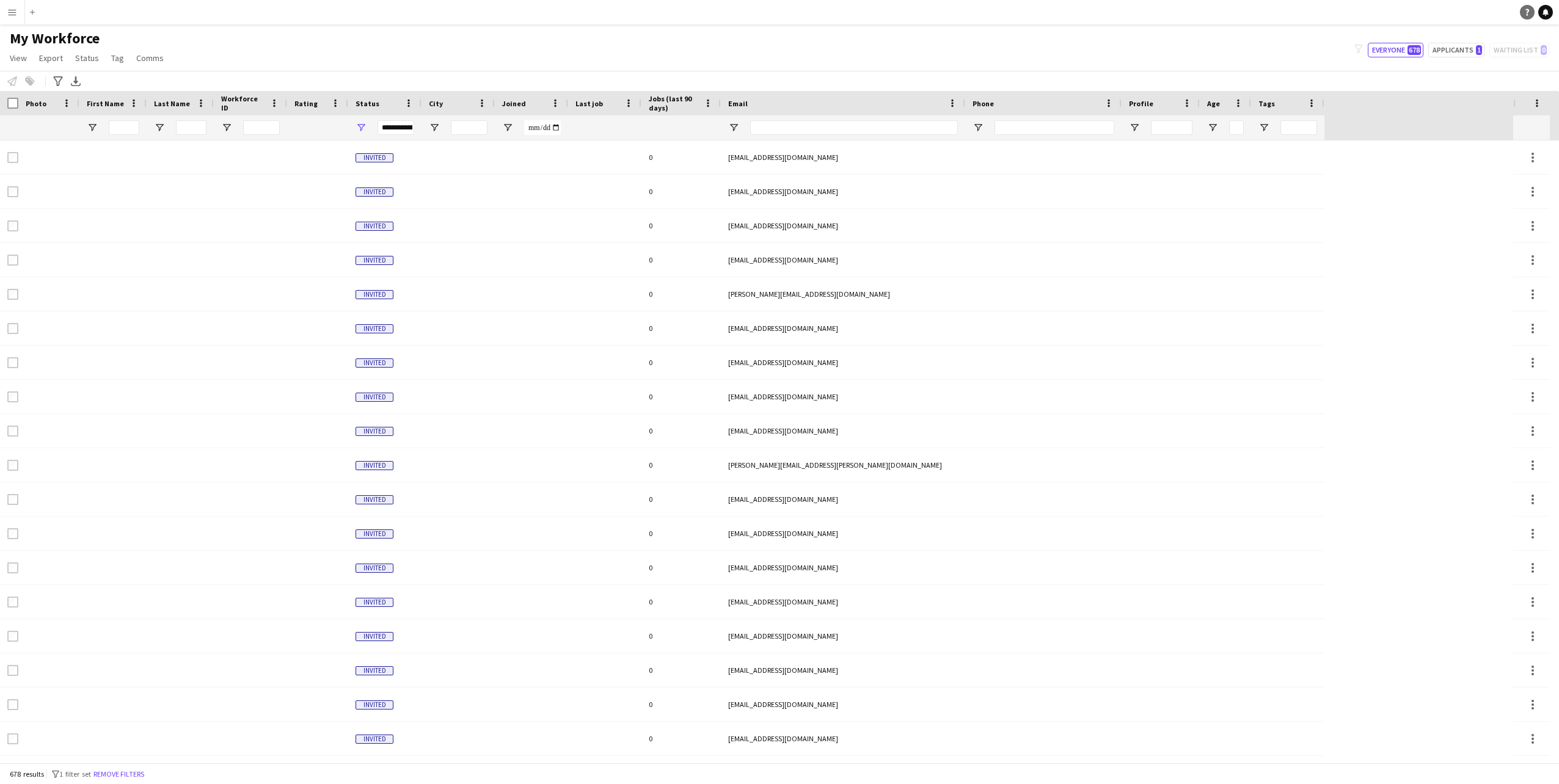
click at [1523, 15] on link "Help" at bounding box center [1527, 11] width 14 height 14
click at [1211, 38] on div "My Workforce View Views Default view New view Update view Delete view Edit name…" at bounding box center [780, 50] width 1559 height 42
click at [21, 10] on button "Menu" at bounding box center [12, 12] width 25 height 25
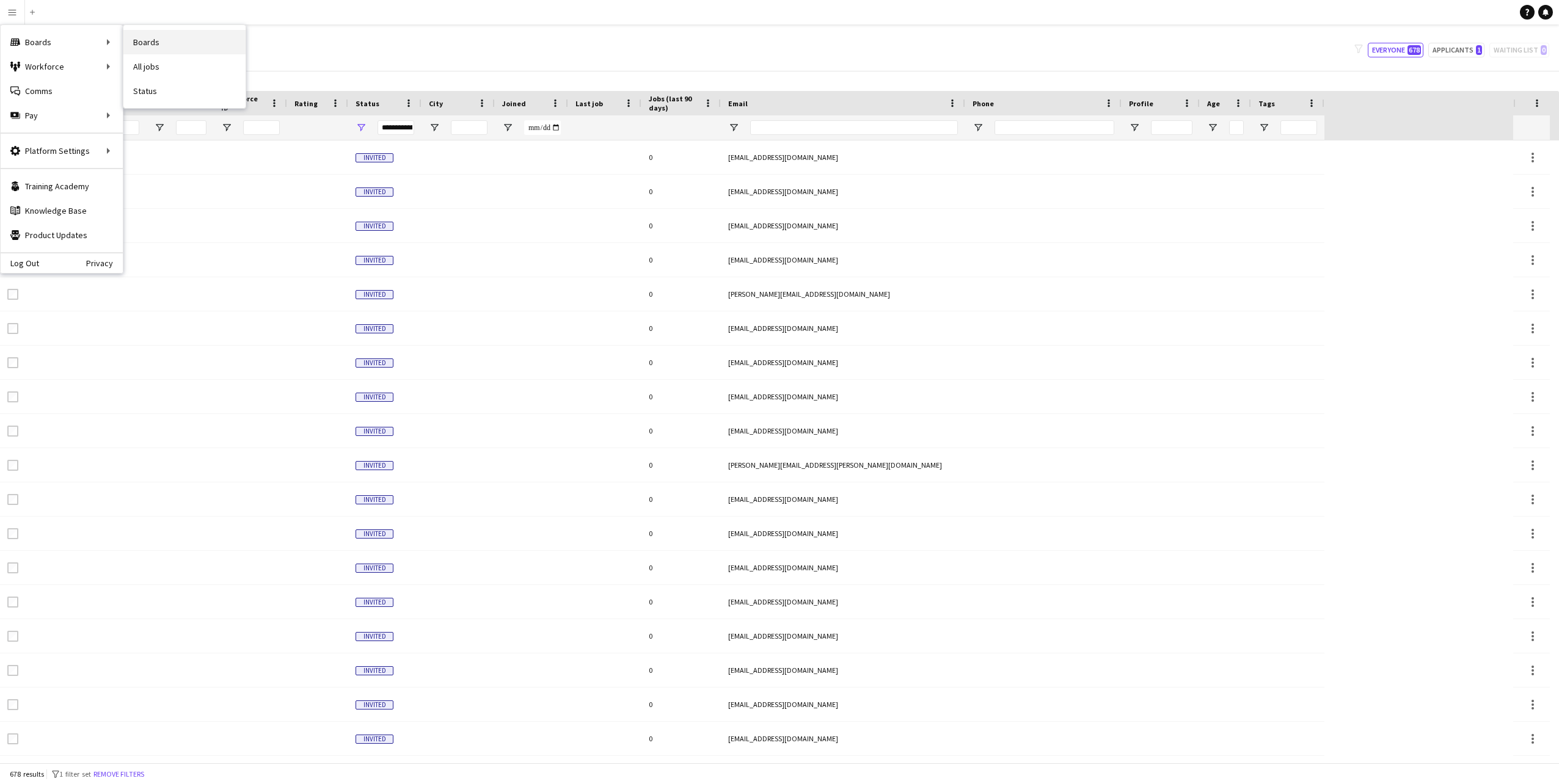
click at [136, 43] on link "Boards" at bounding box center [184, 42] width 123 height 25
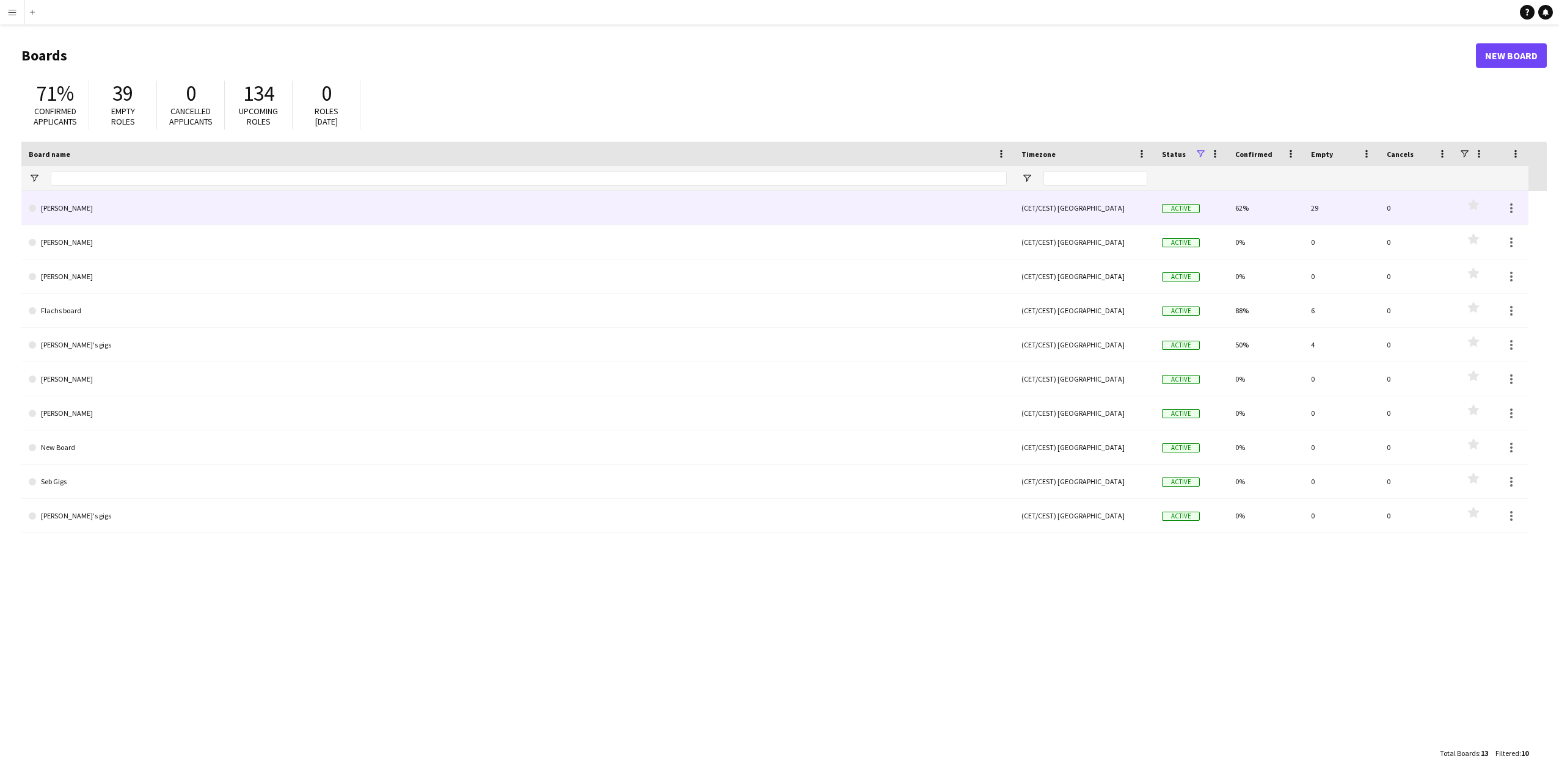
click at [269, 212] on link "[PERSON_NAME]" at bounding box center [517, 208] width 978 height 34
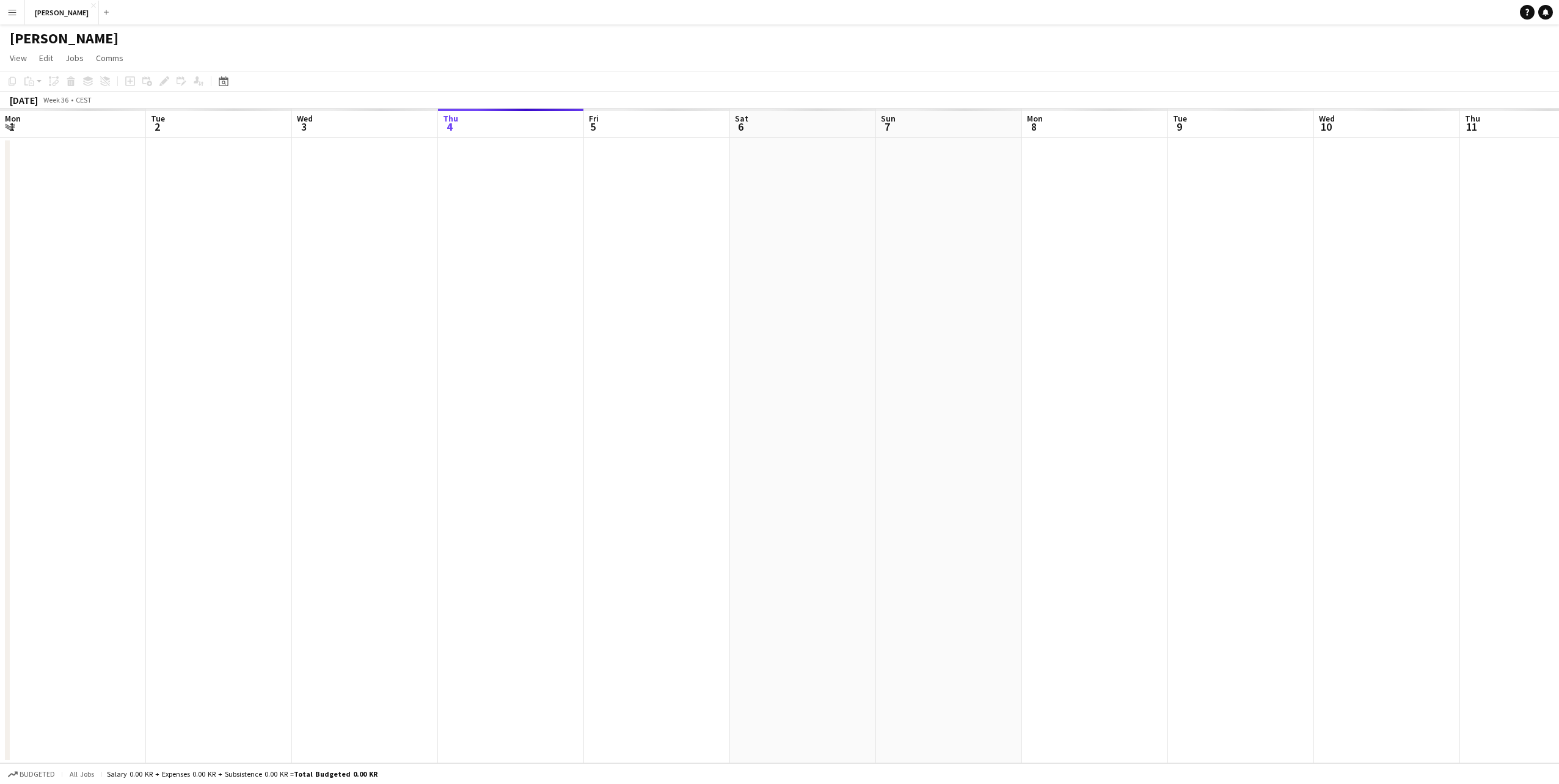
scroll to position [0, 292]
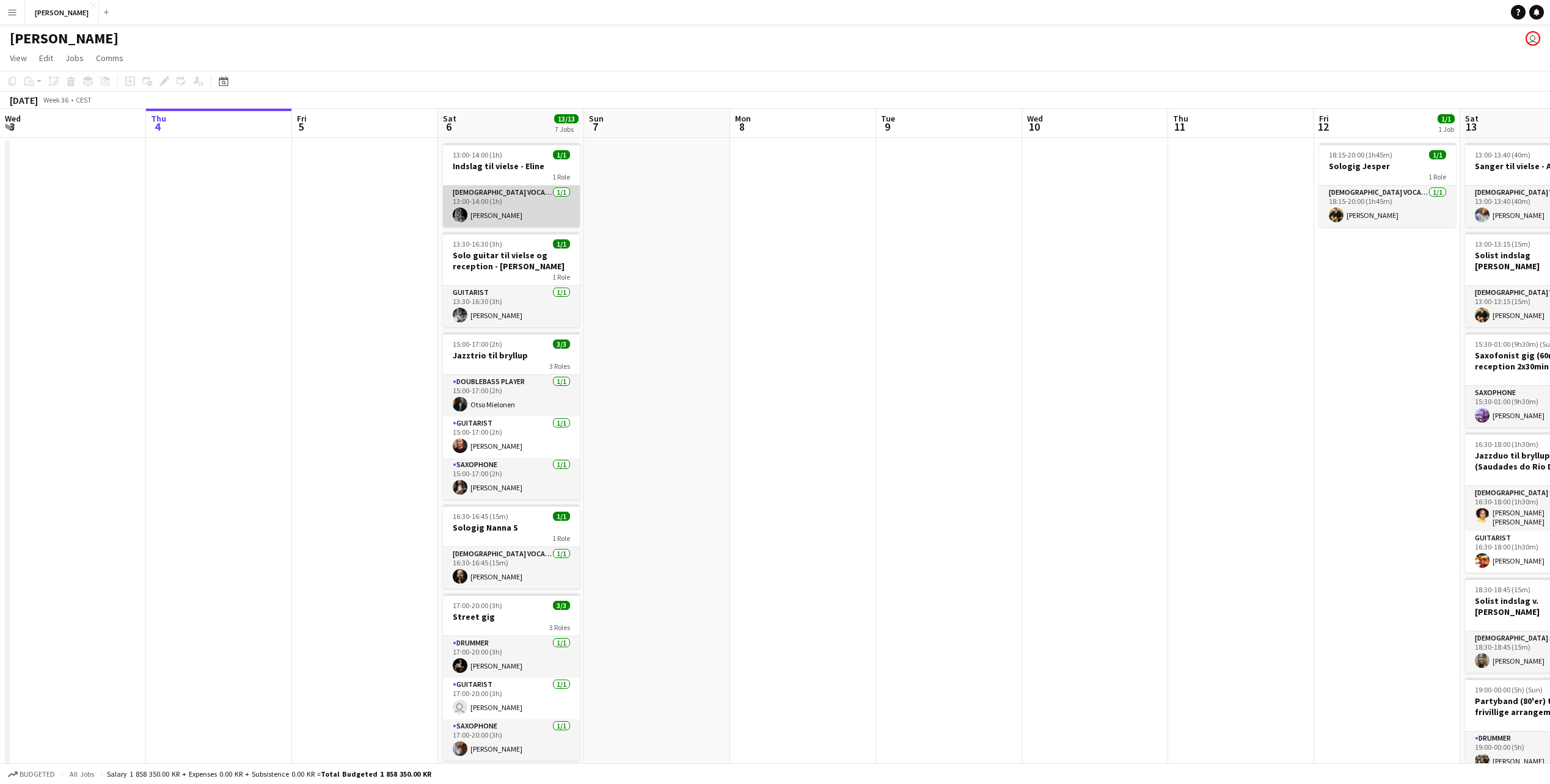
click at [533, 198] on app-card-role "[DEMOGRAPHIC_DATA] Vocal + Piano [DATE] 13:00-14:00 (1h) [PERSON_NAME]" at bounding box center [511, 206] width 137 height 42
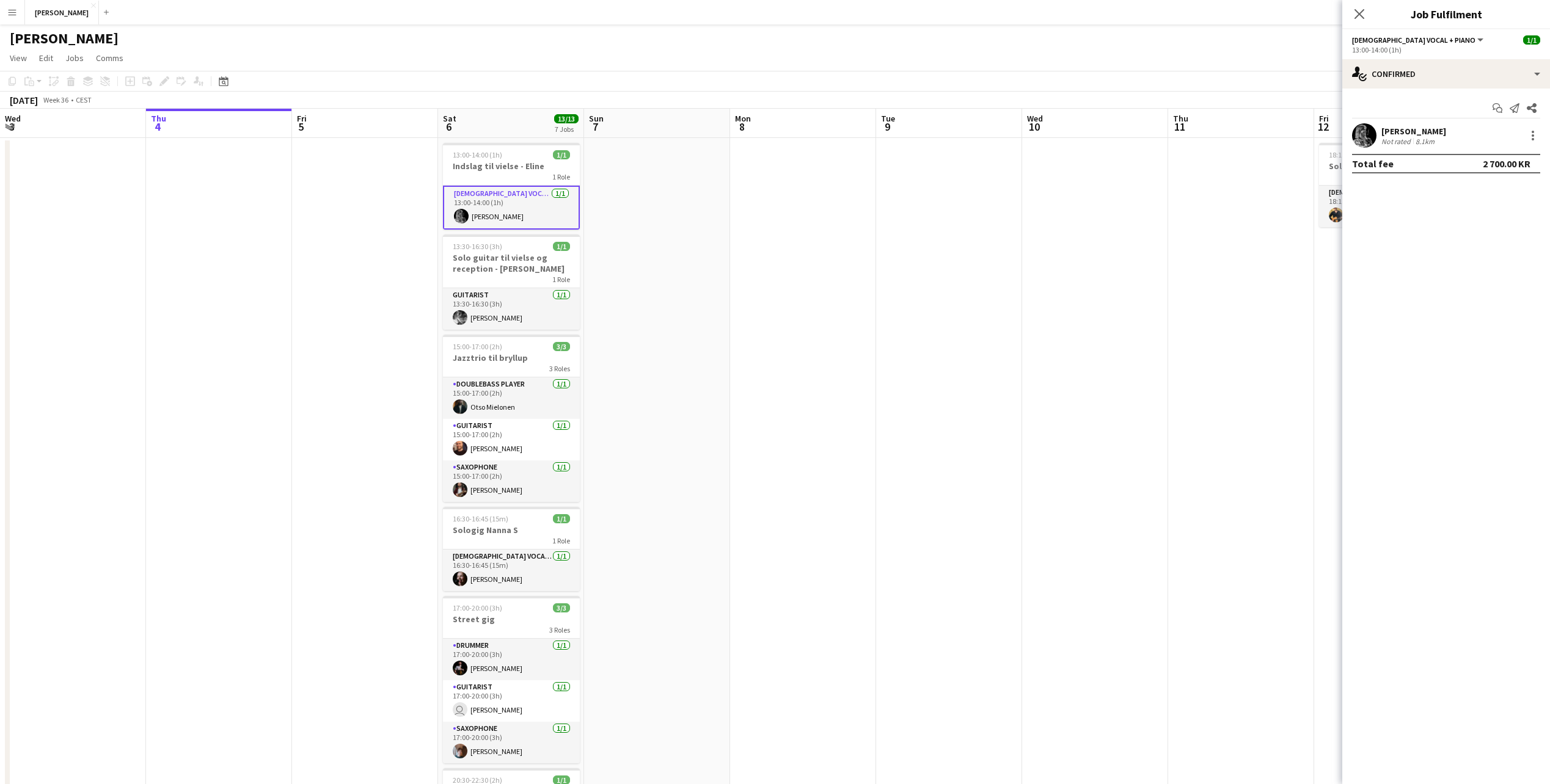
click at [516, 42] on div "[PERSON_NAME] user" at bounding box center [775, 36] width 1550 height 23
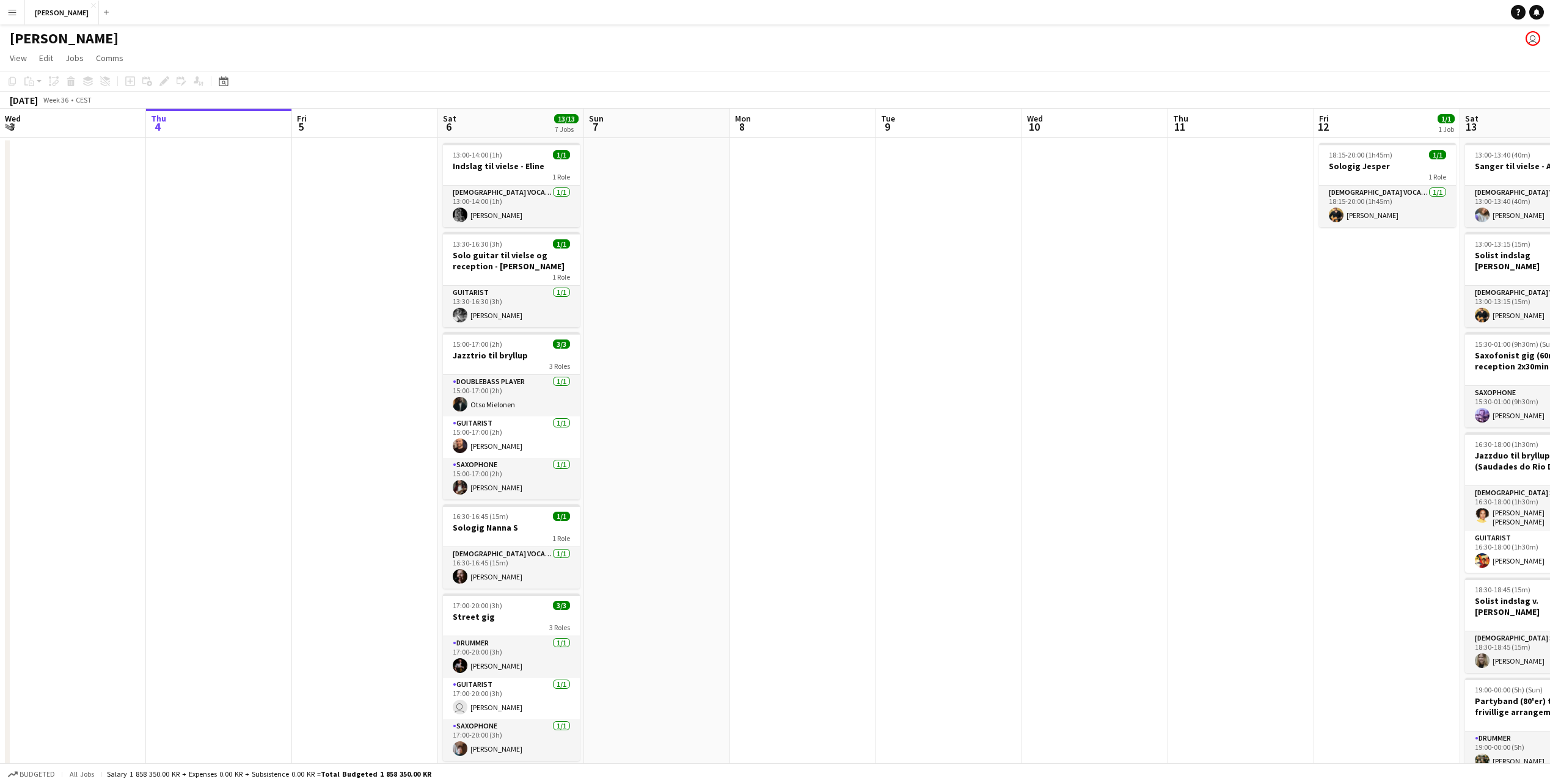
click at [38, 100] on div "[DATE]" at bounding box center [24, 100] width 29 height 12
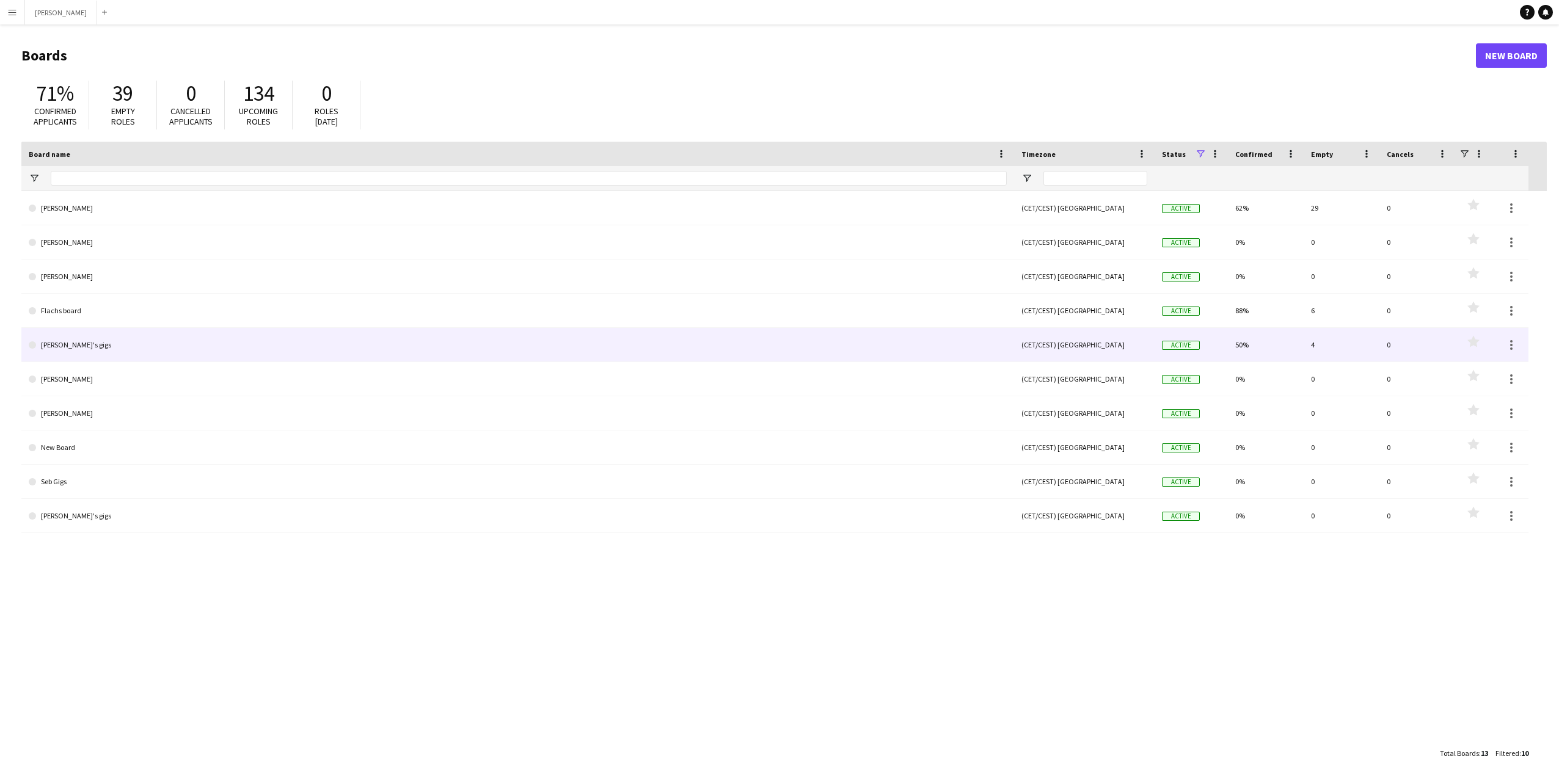
click at [433, 341] on link "[PERSON_NAME]'s gigs" at bounding box center [517, 345] width 978 height 34
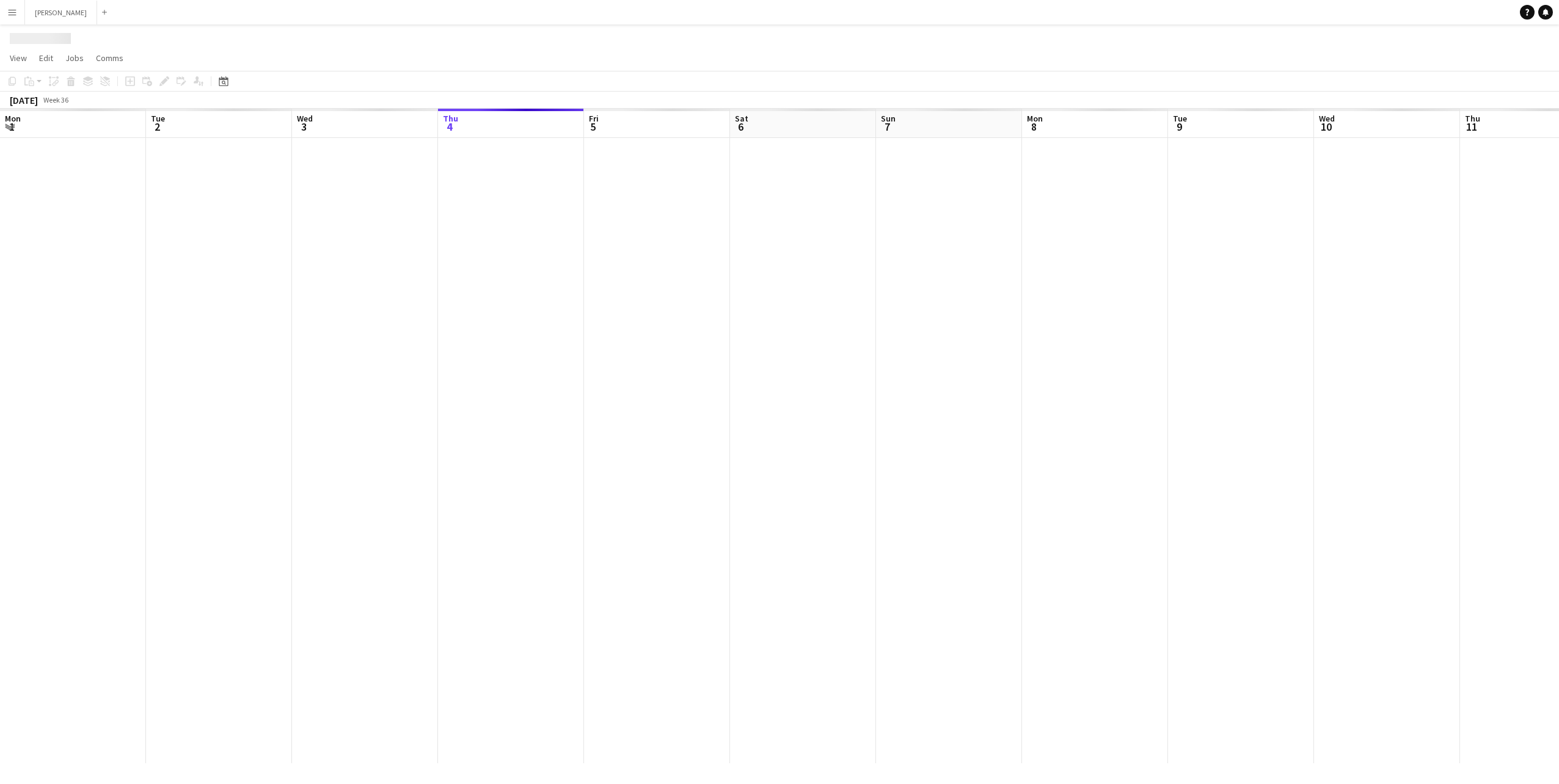
scroll to position [0, 292]
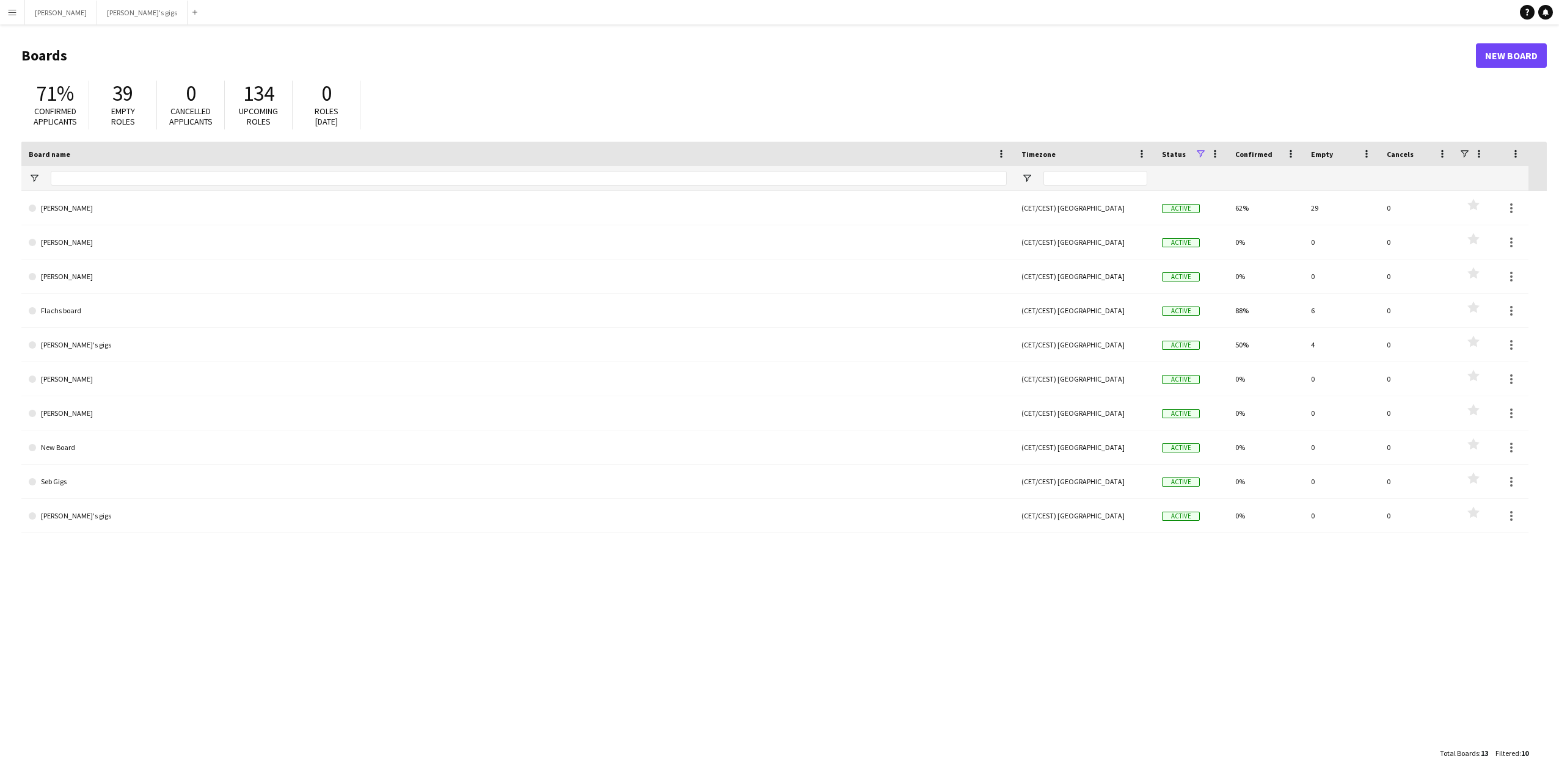
click at [18, 4] on button "Menu" at bounding box center [12, 12] width 25 height 25
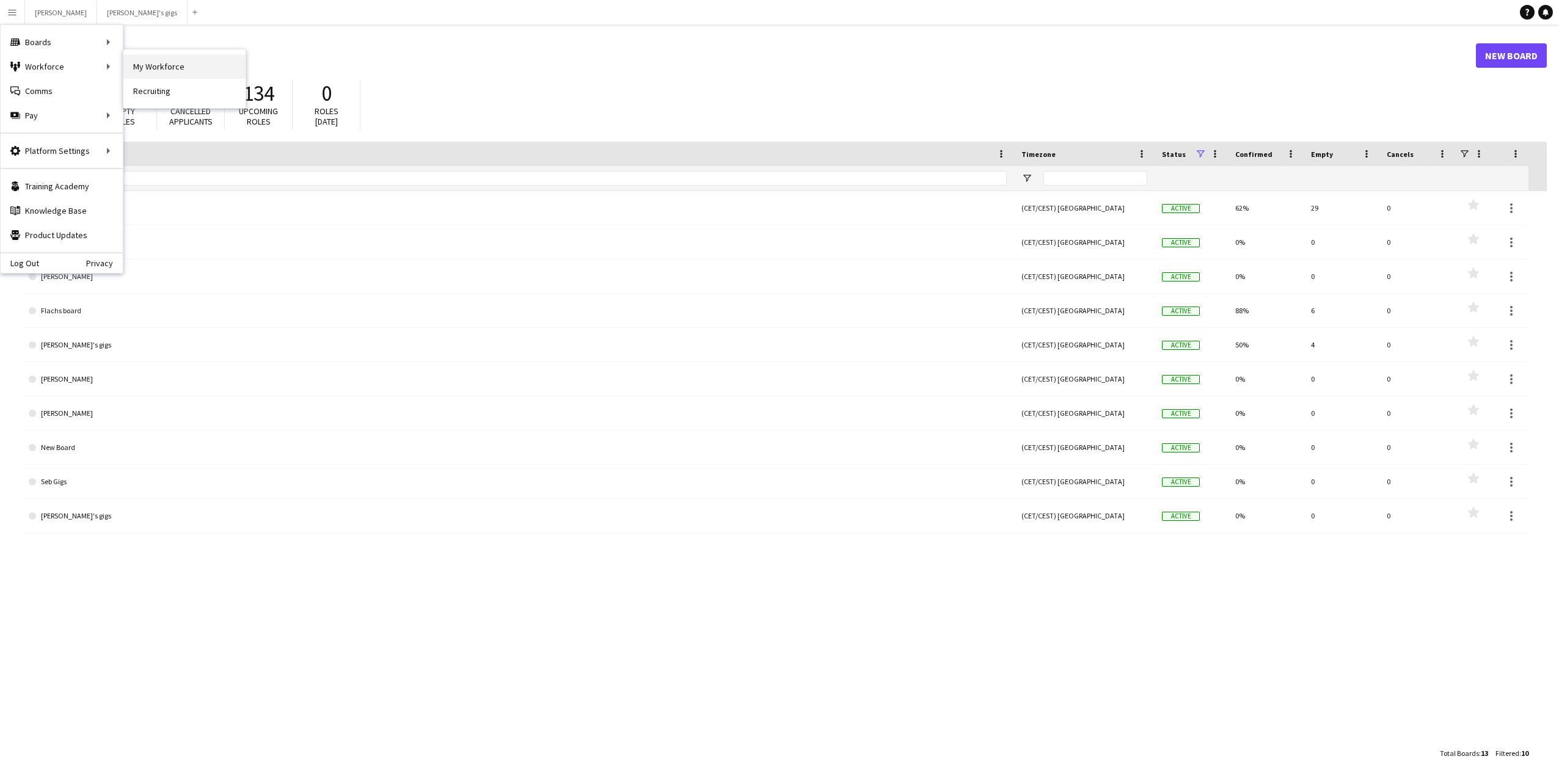
click at [131, 74] on link "My Workforce" at bounding box center [184, 67] width 123 height 25
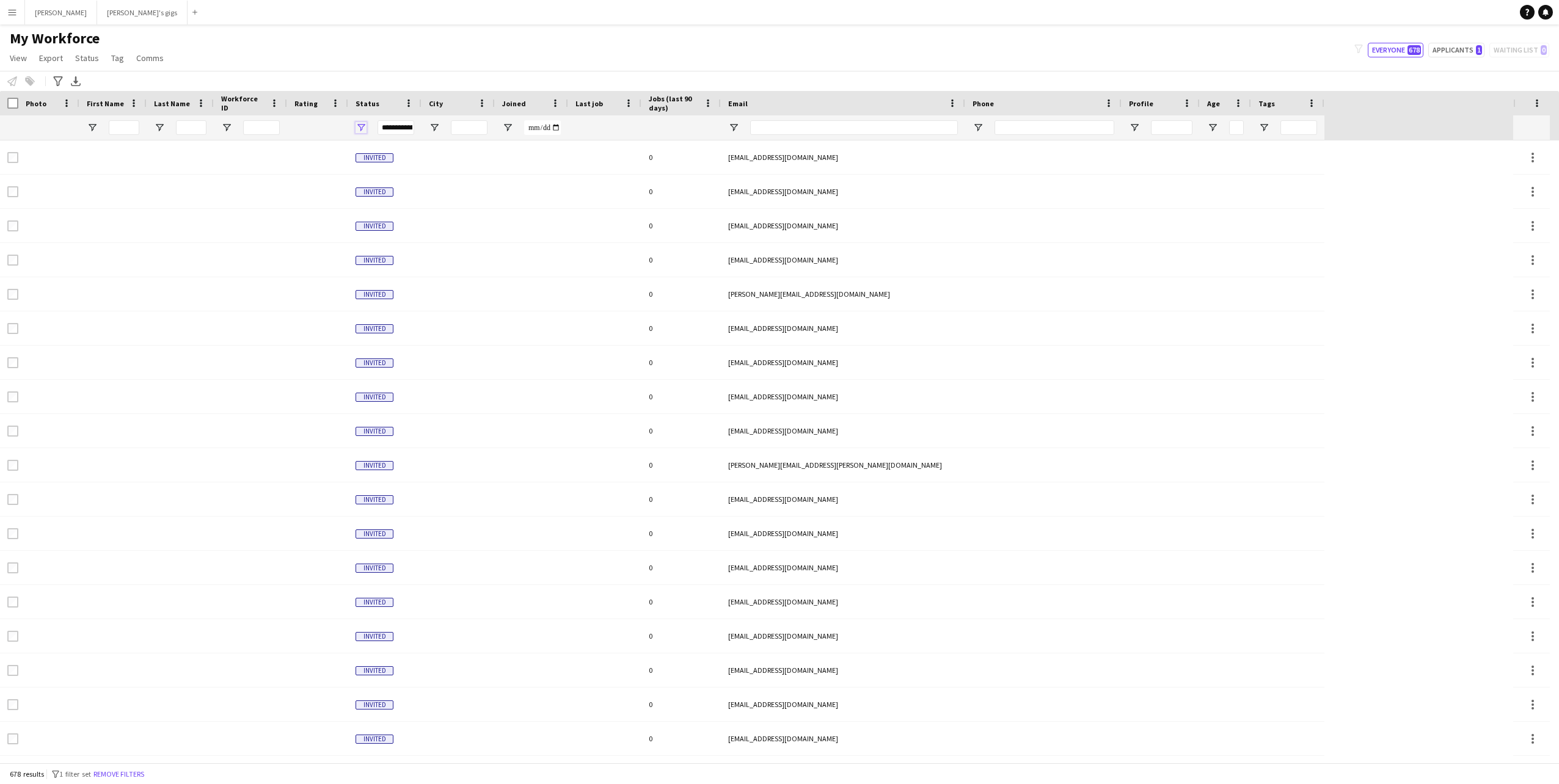
click at [363, 124] on span "Open Filter Menu" at bounding box center [361, 128] width 11 height 11
click at [320, 124] on div at bounding box center [318, 127] width 47 height 25
